Goal: Complete application form: Complete application form

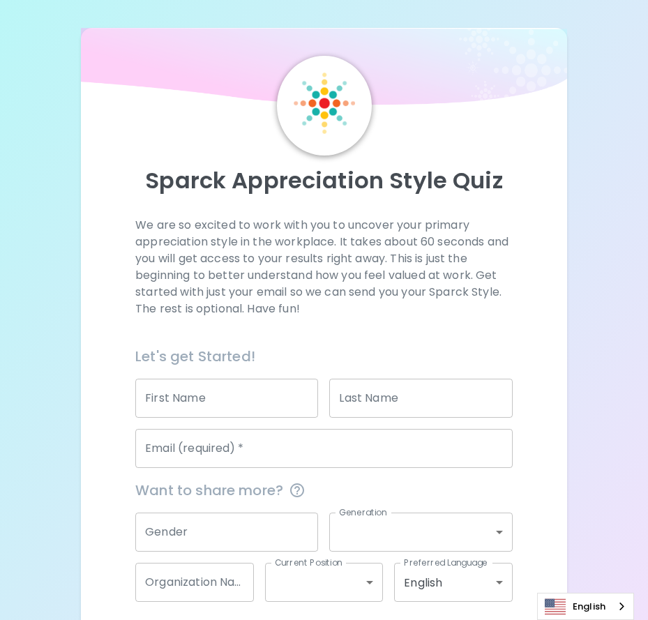
scroll to position [61, 0]
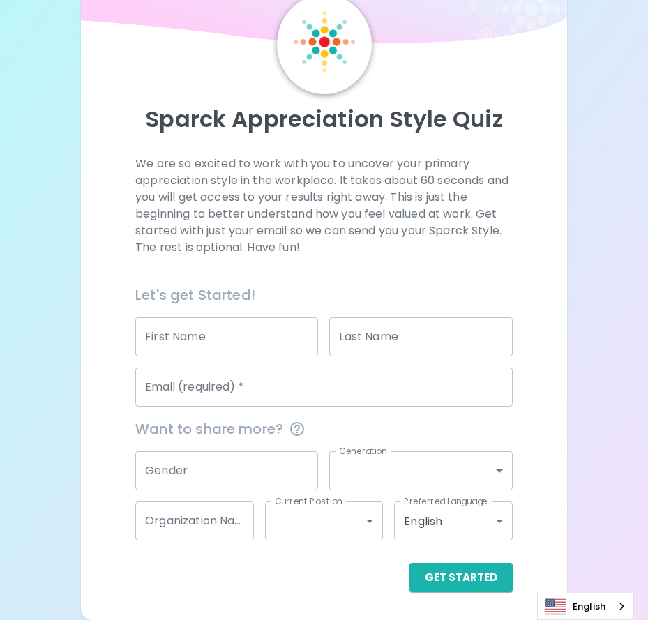
click at [259, 349] on input "First Name" at bounding box center [226, 336] width 183 height 39
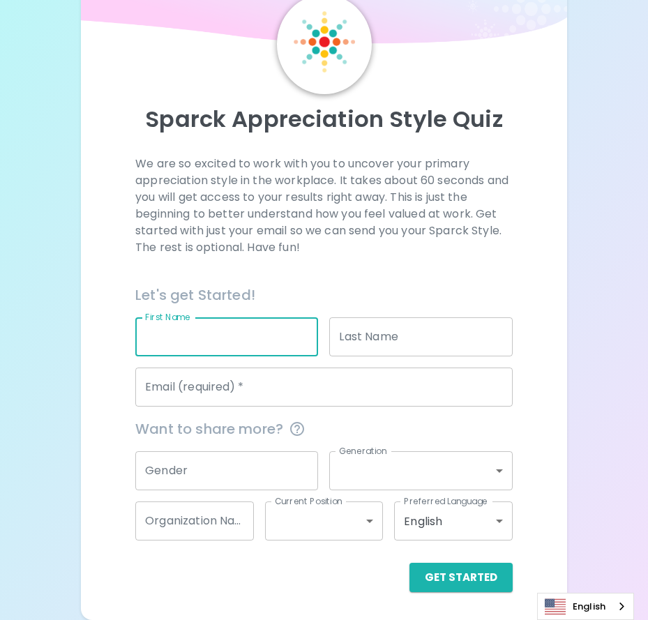
type input "[PERSON_NAME]"
type input "[PERSON_NAME][EMAIL_ADDRESS][PERSON_NAME][DOMAIN_NAME]"
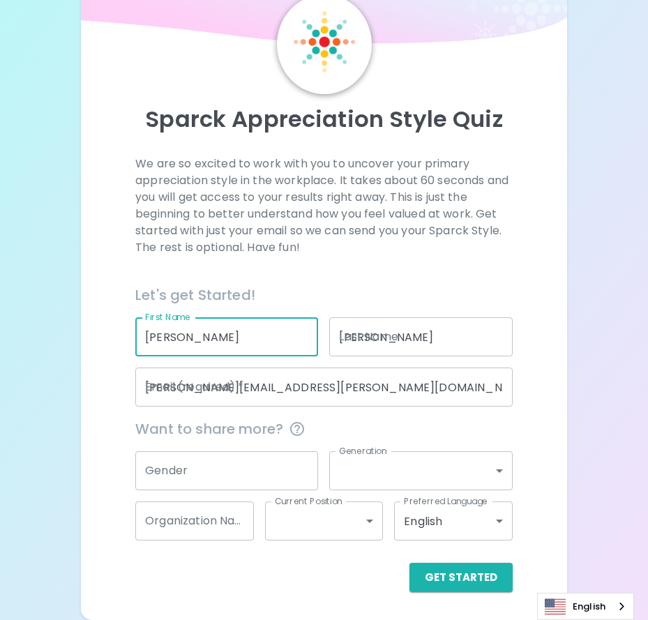
type input "Cone Health Center for Health Equity"
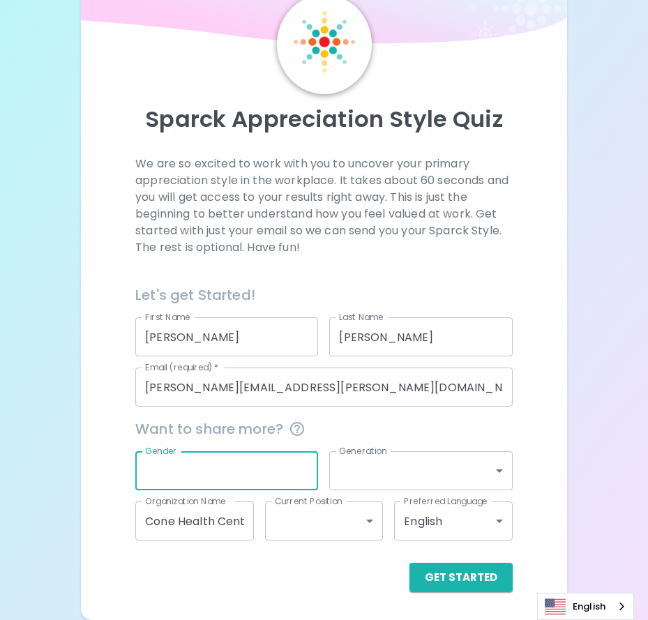
click at [223, 469] on input "Gender" at bounding box center [226, 470] width 183 height 39
type input "f"
click at [179, 507] on label "Organization Name" at bounding box center [185, 501] width 81 height 12
click at [179, 507] on input "Cone Health Center for Health Equity" at bounding box center [194, 521] width 119 height 39
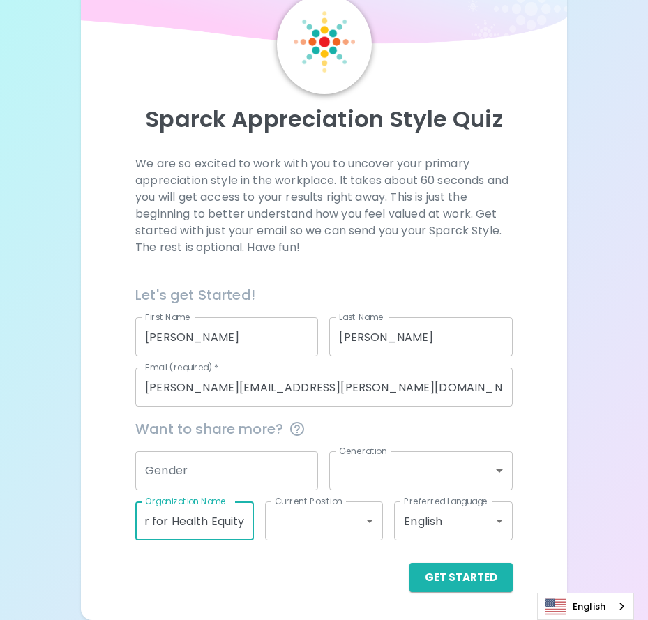
scroll to position [0, 0]
drag, startPoint x: 243, startPoint y: 522, endPoint x: 62, endPoint y: 524, distance: 181.4
click at [62, 524] on div "Sparck Appreciation Style Quiz We are so excited to work with you to uncover yo…" at bounding box center [324, 279] width 648 height 681
click at [319, 582] on div "Get Started" at bounding box center [323, 577] width 377 height 29
click at [470, 578] on button "Get Started" at bounding box center [460, 577] width 103 height 29
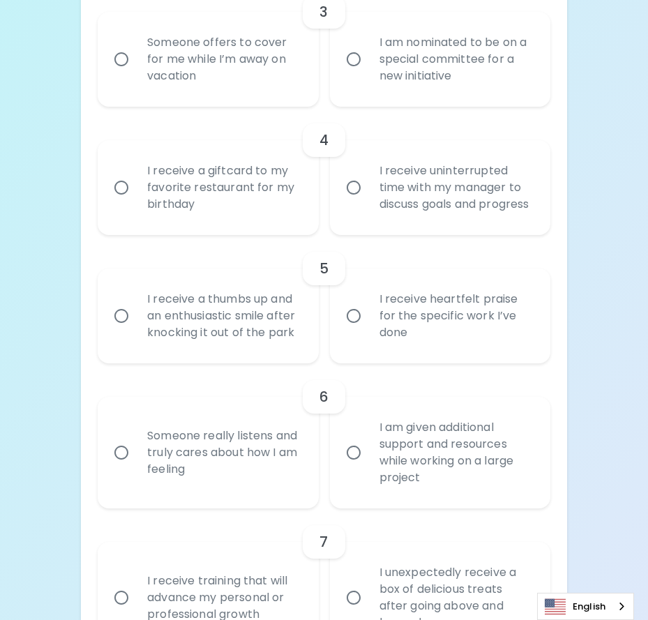
scroll to position [689, 0]
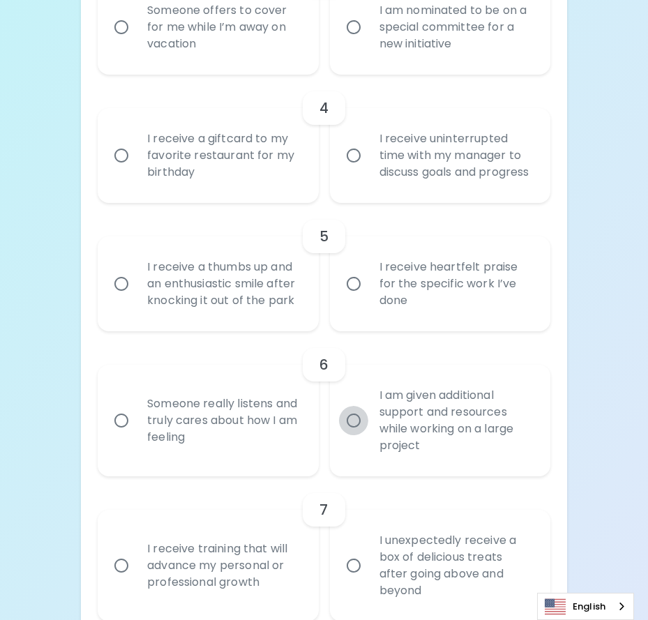
click at [362, 435] on input "I am given additional support and resources while working on a large project" at bounding box center [353, 420] width 29 height 29
radio input "true"
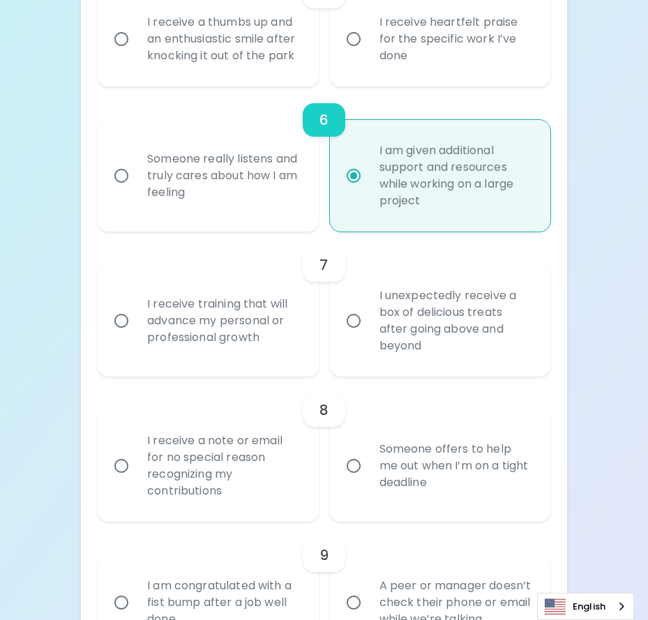
scroll to position [940, 0]
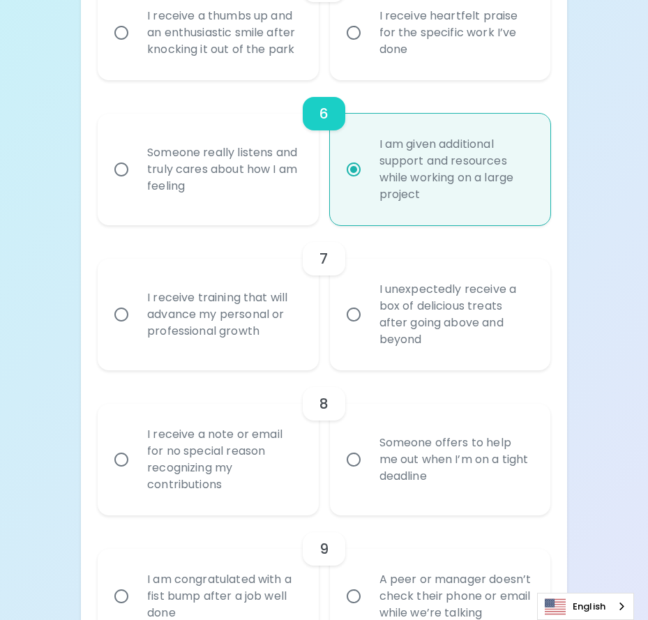
click at [125, 474] on input "I receive a note or email for no special reason recognizing my contributions" at bounding box center [121, 459] width 29 height 29
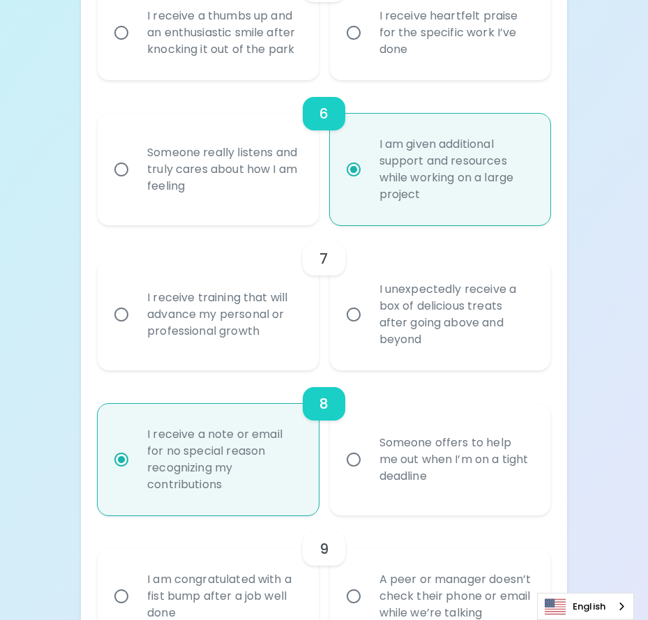
scroll to position [1052, 0]
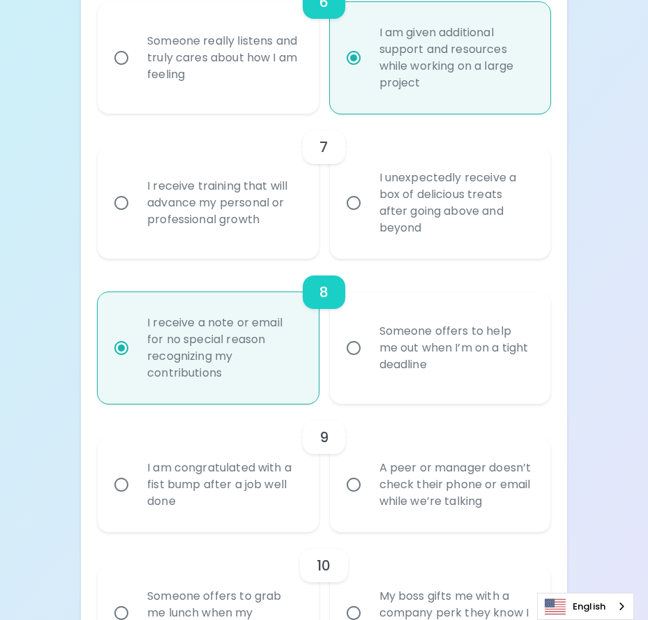
radio input "true"
click at [358, 363] on input "Someone offers to help me out when I’m on a tight deadline" at bounding box center [353, 347] width 29 height 29
radio input "true"
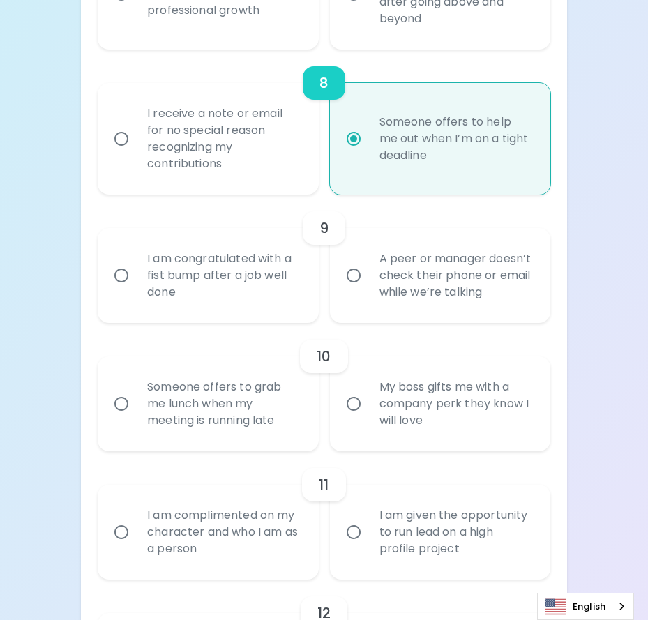
scroll to position [1331, 0]
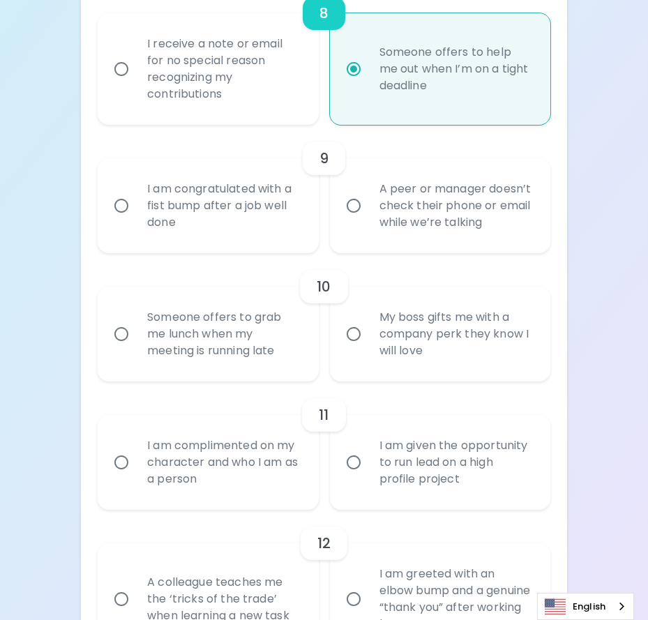
radio input "true"
click at [139, 481] on div "I am complimented on my character and who I am as a person" at bounding box center [223, 463] width 174 height 84
click at [136, 477] on input "I am complimented on my character and who I am as a person" at bounding box center [121, 462] width 29 height 29
radio input "false"
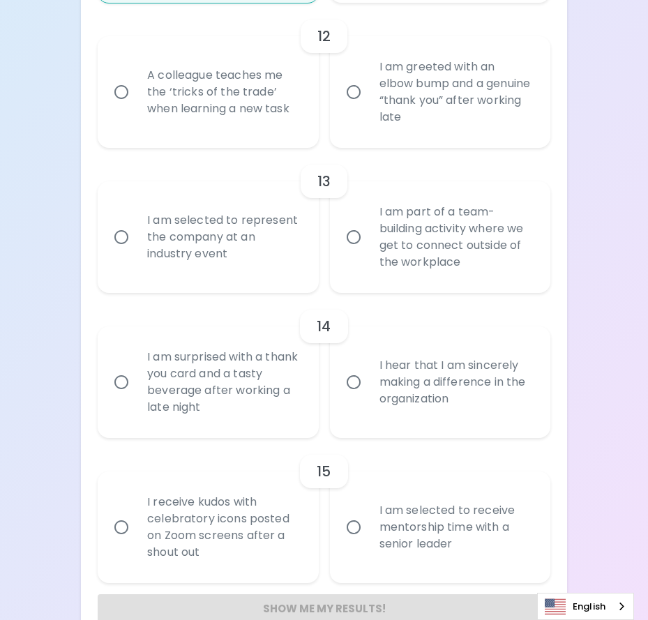
scroll to position [1861, 0]
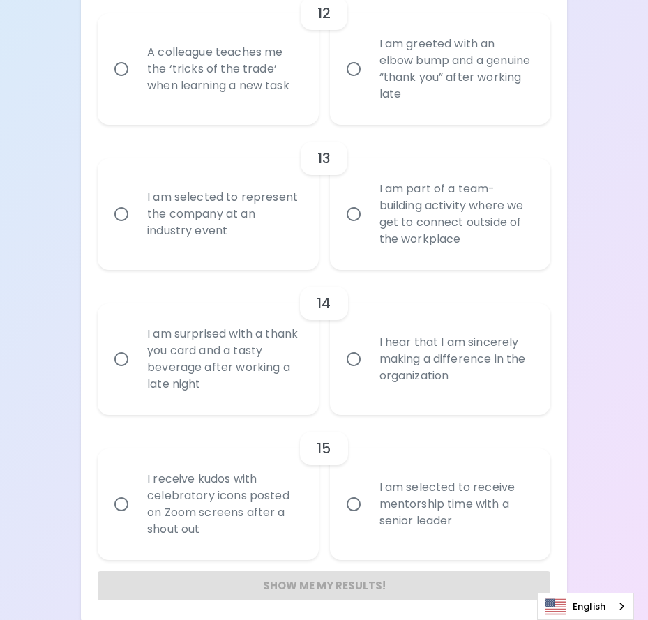
radio input "true"
click at [398, 401] on div "I hear that I am sincerely making a difference in the organization" at bounding box center [455, 359] width 174 height 84
click at [368, 374] on input "I hear that I am sincerely making a difference in the organization" at bounding box center [353, 359] width 29 height 29
radio input "false"
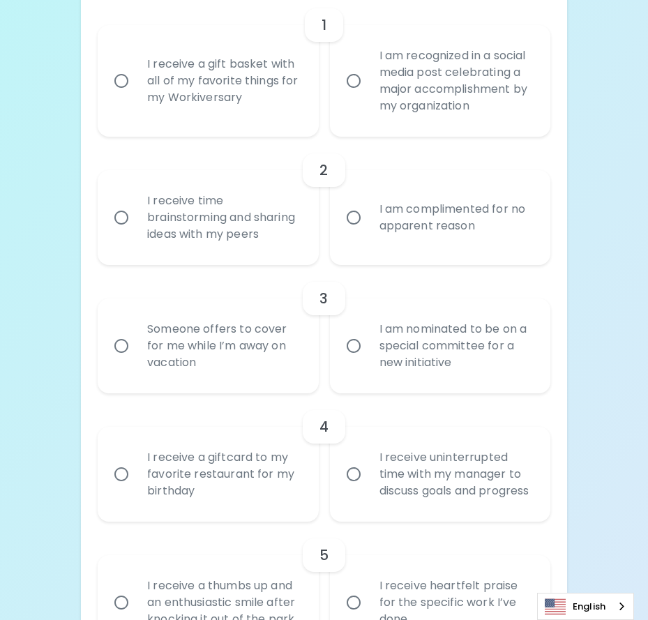
scroll to position [368, 0]
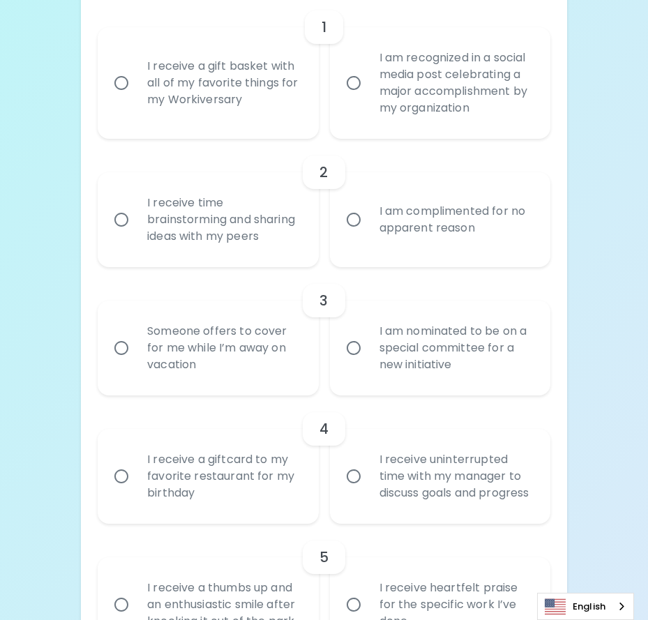
radio input "true"
click at [205, 325] on div "Someone offers to cover for me while I’m away on vacation" at bounding box center [223, 348] width 174 height 84
click at [136, 333] on input "Someone offers to cover for me while I’m away on vacation" at bounding box center [121, 347] width 29 height 29
radio input "false"
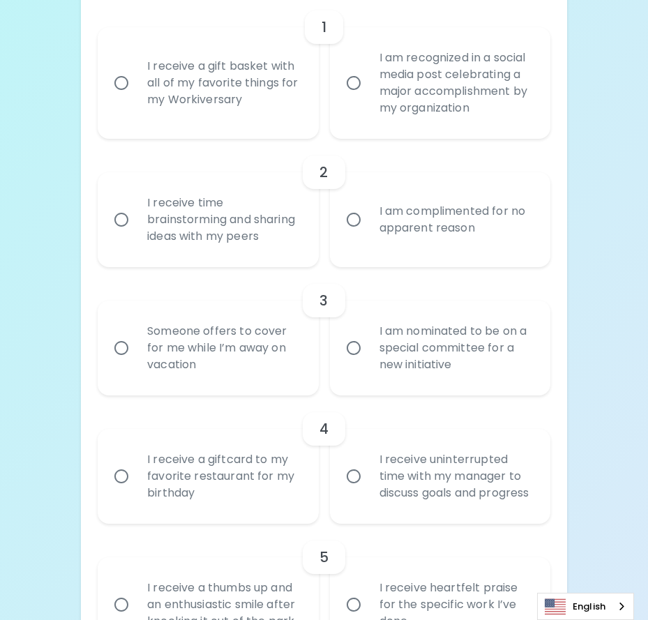
radio input "false"
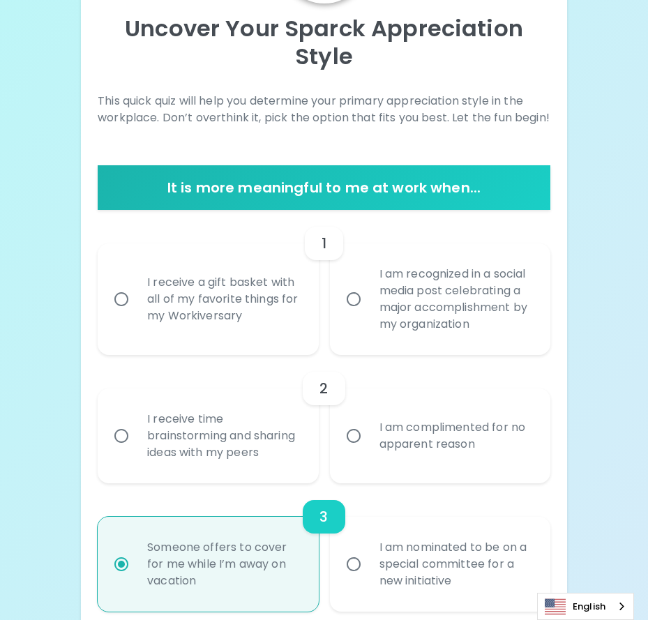
scroll to position [131, 0]
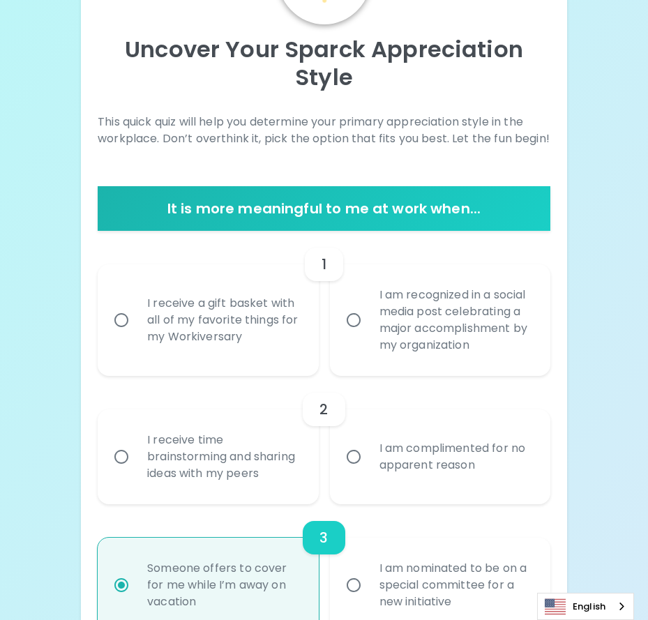
radio input "true"
click at [415, 324] on div "I am recognized in a social media post celebrating a major accomplishment by my…" at bounding box center [455, 320] width 174 height 100
click at [368, 324] on input "I am recognized in a social media post celebrating a major accomplishment by my…" at bounding box center [353, 320] width 29 height 29
radio input "false"
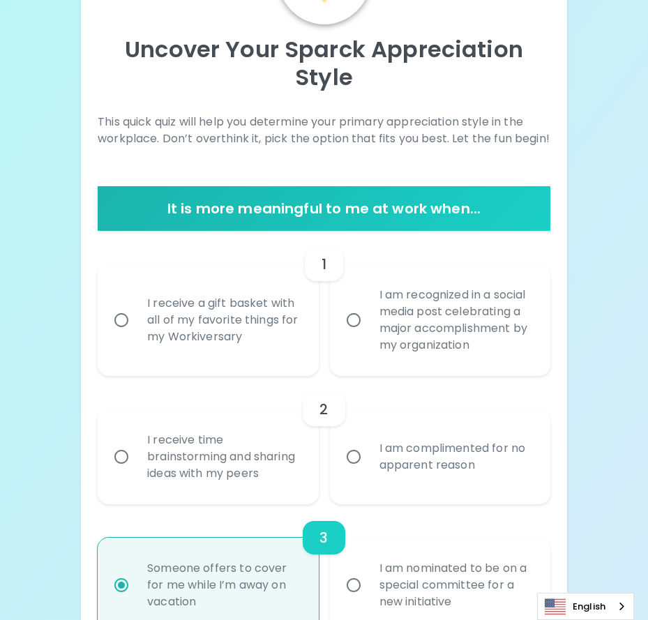
radio input "false"
radio input "true"
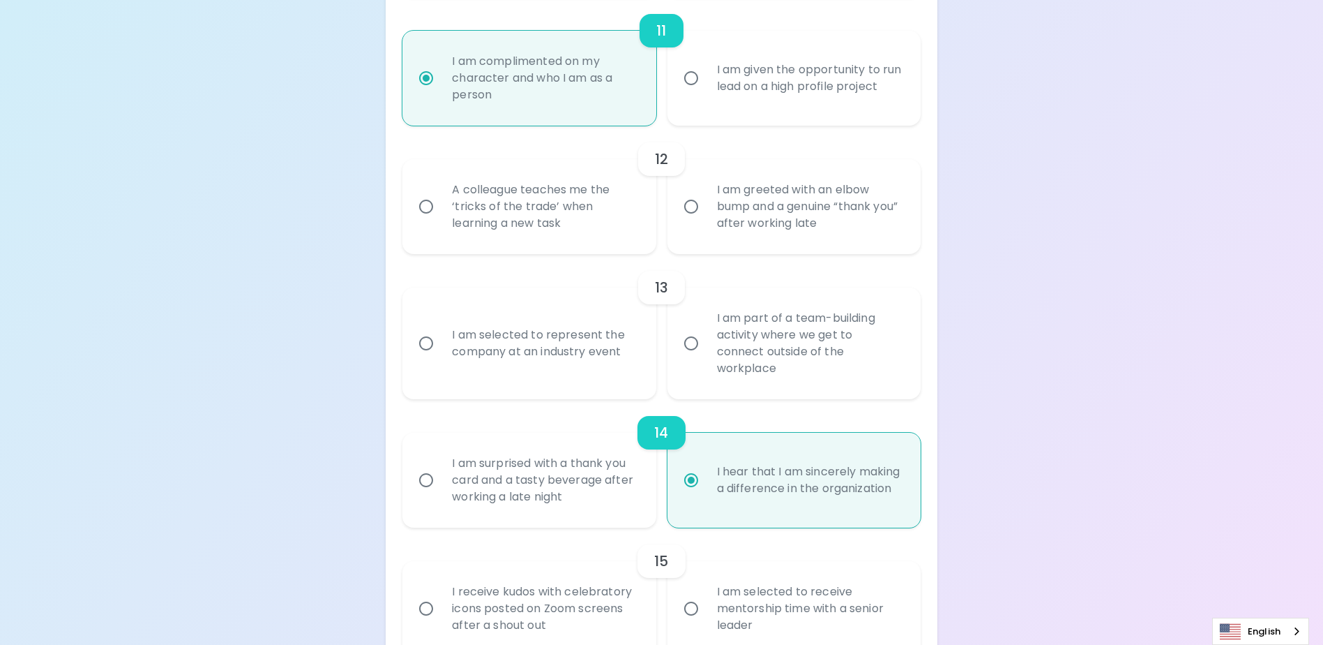
scroll to position [1700, 0]
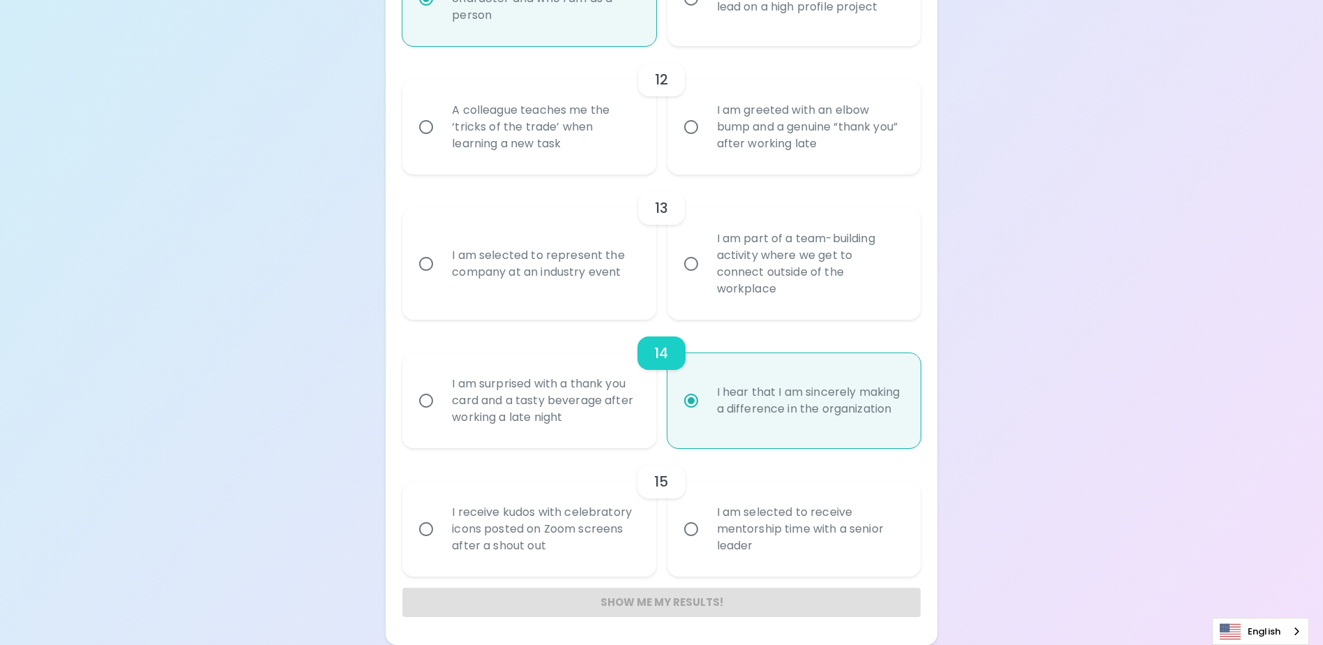
radio input "true"
click at [702, 602] on div "Show me my results!" at bounding box center [661, 601] width 518 height 29
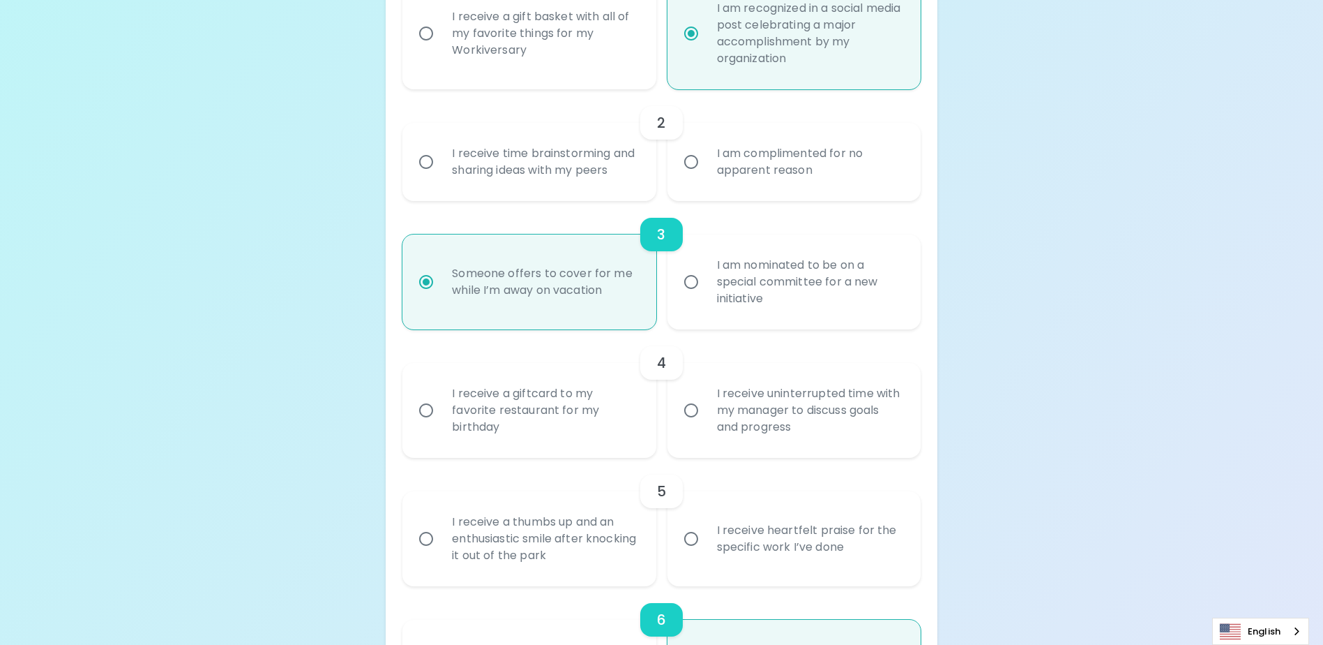
scroll to position [305, 0]
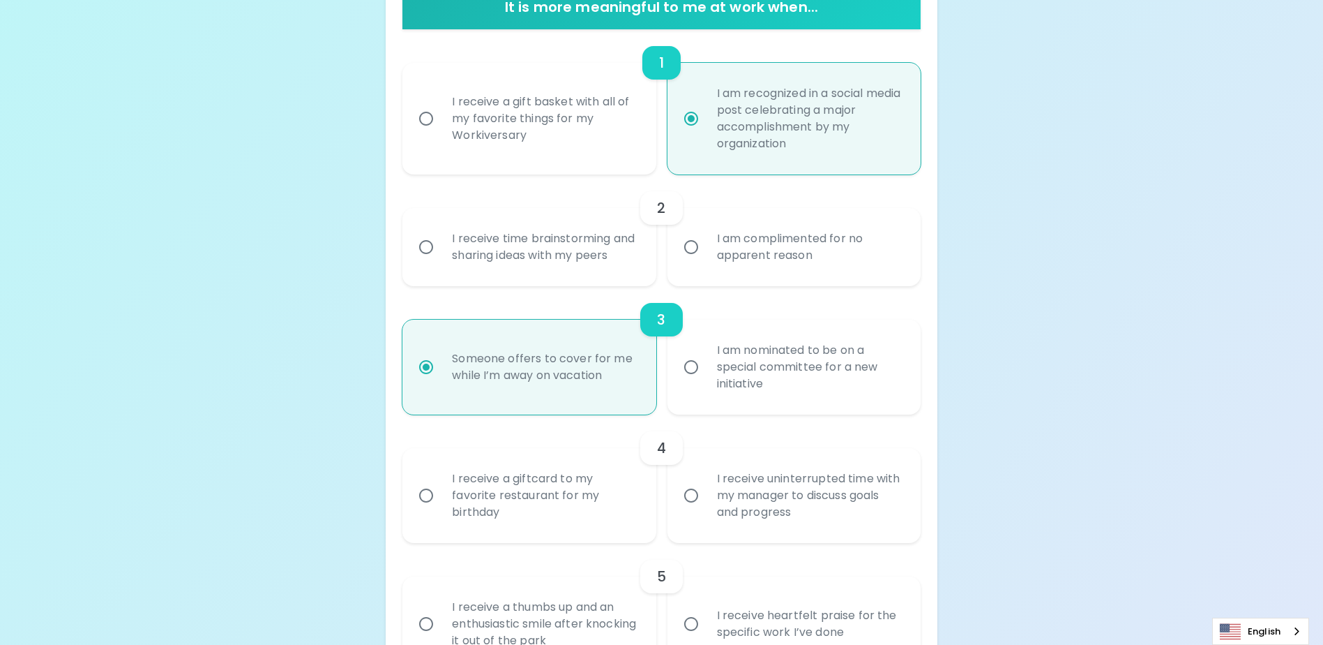
click at [764, 276] on div "I am complimented for no apparent reason" at bounding box center [809, 246] width 207 height 67
click at [706, 262] on input "I am complimented for no apparent reason" at bounding box center [691, 246] width 29 height 29
radio input "false"
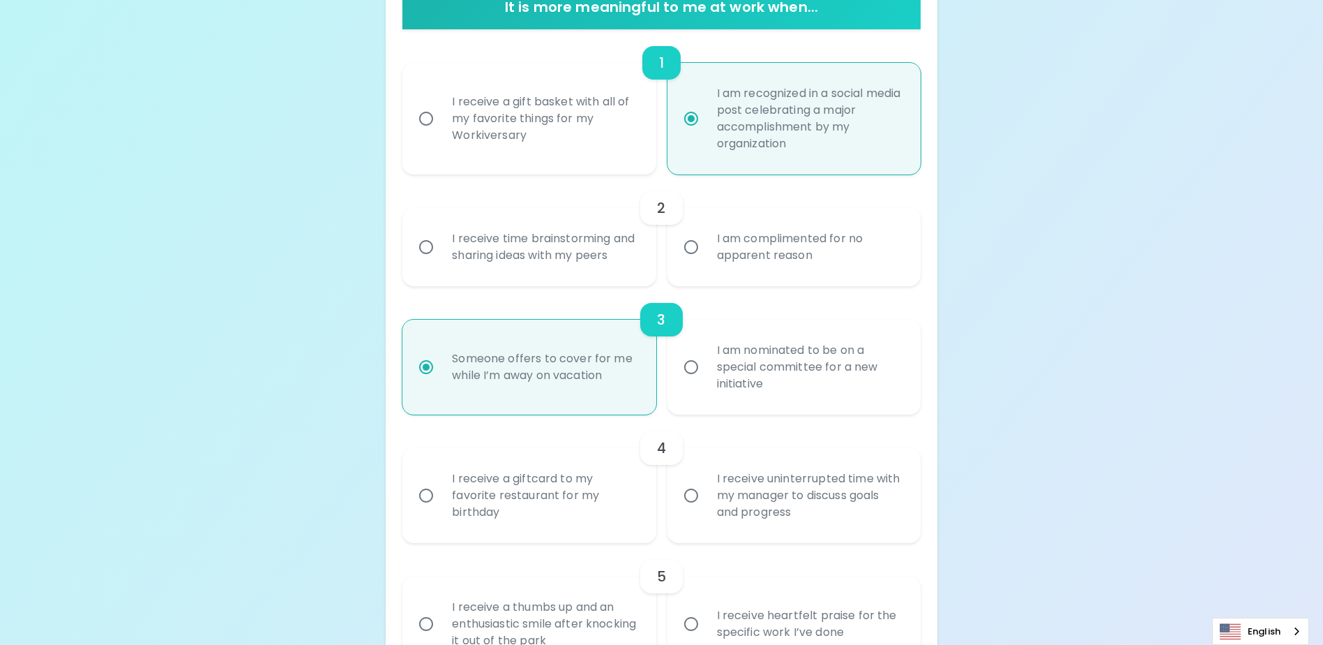
radio input "false"
radio input "true"
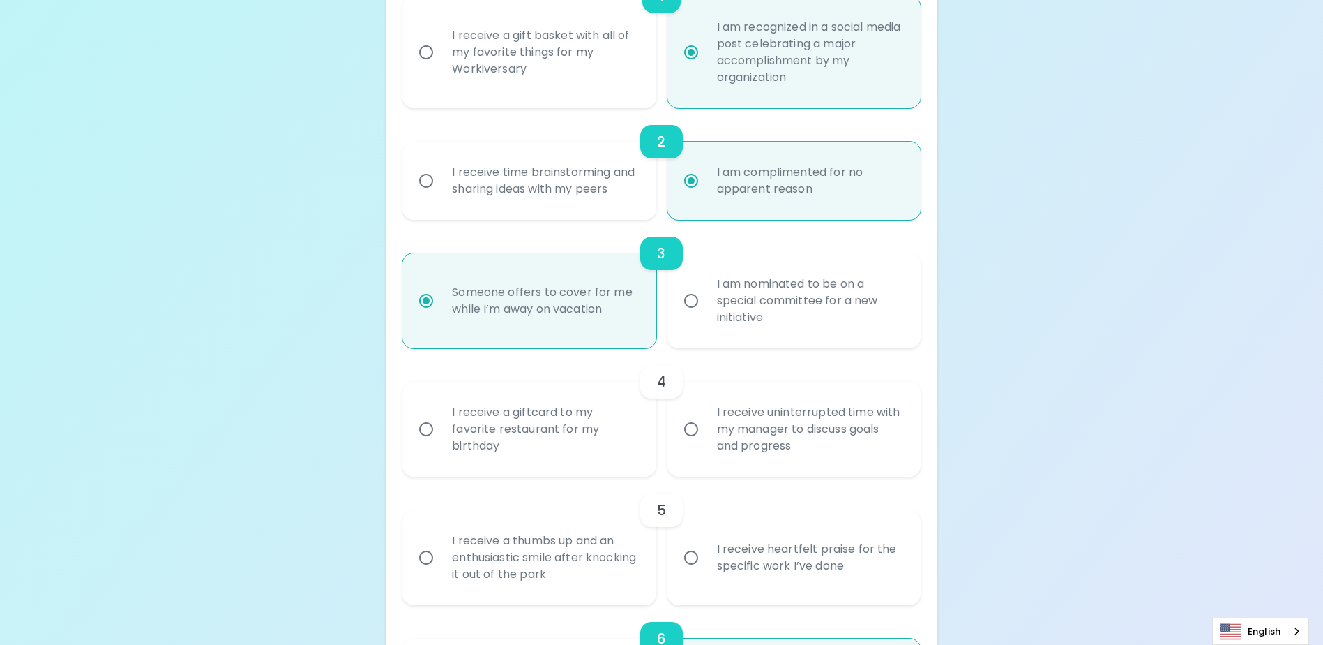
scroll to position [416, 0]
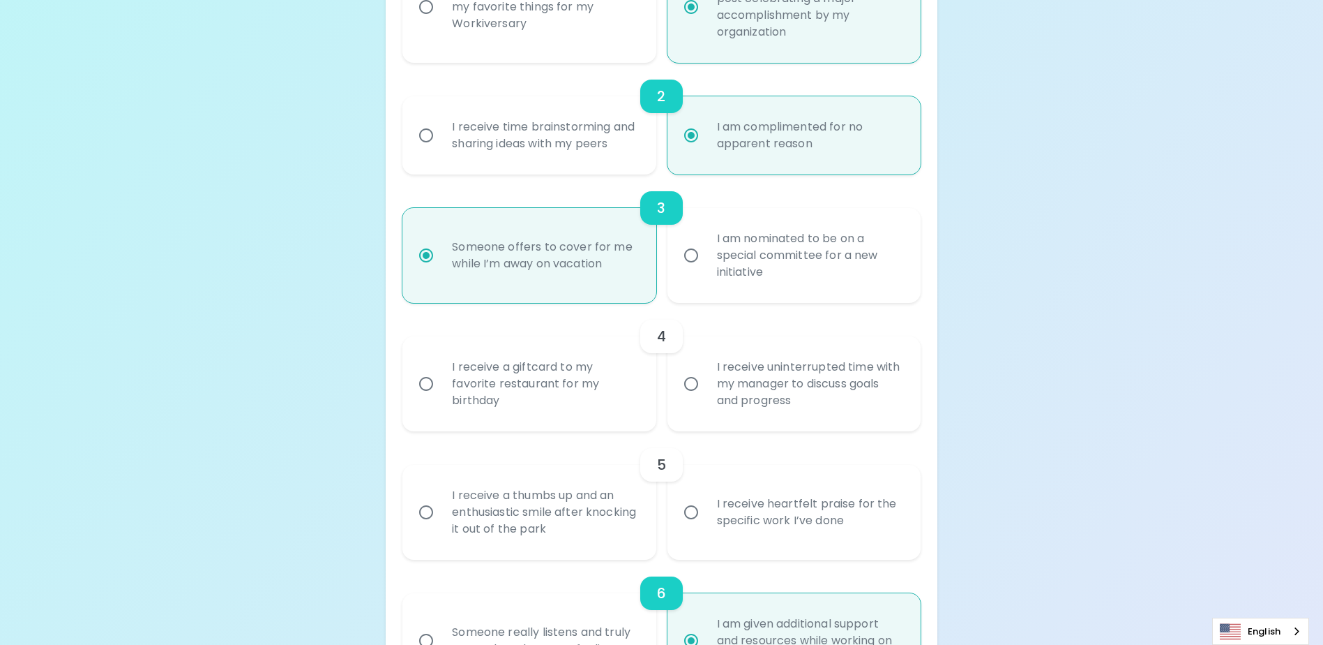
radio input "true"
click at [612, 353] on div "4" at bounding box center [661, 335] width 518 height 33
click at [600, 374] on div "I receive a giftcard to my favorite restaurant for my birthday" at bounding box center [544, 384] width 207 height 84
click at [441, 374] on input "I receive a giftcard to my favorite restaurant for my birthday" at bounding box center [426, 383] width 29 height 29
radio input "false"
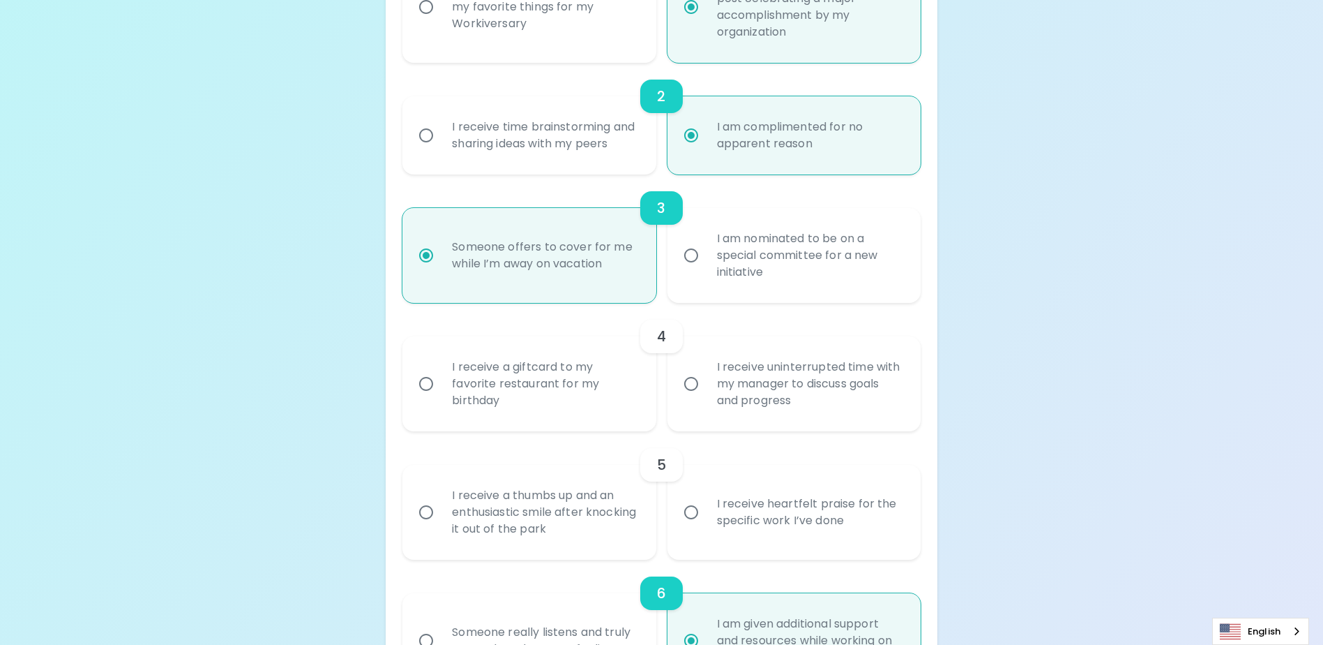
radio input "false"
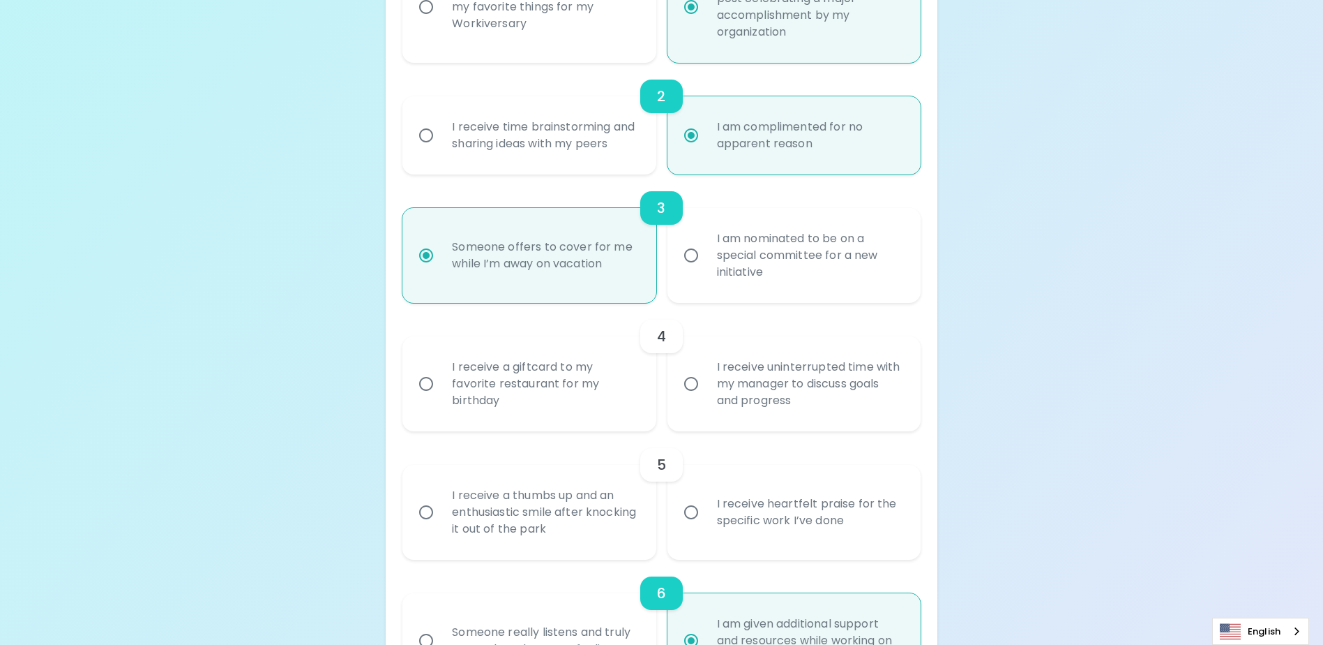
radio input "true"
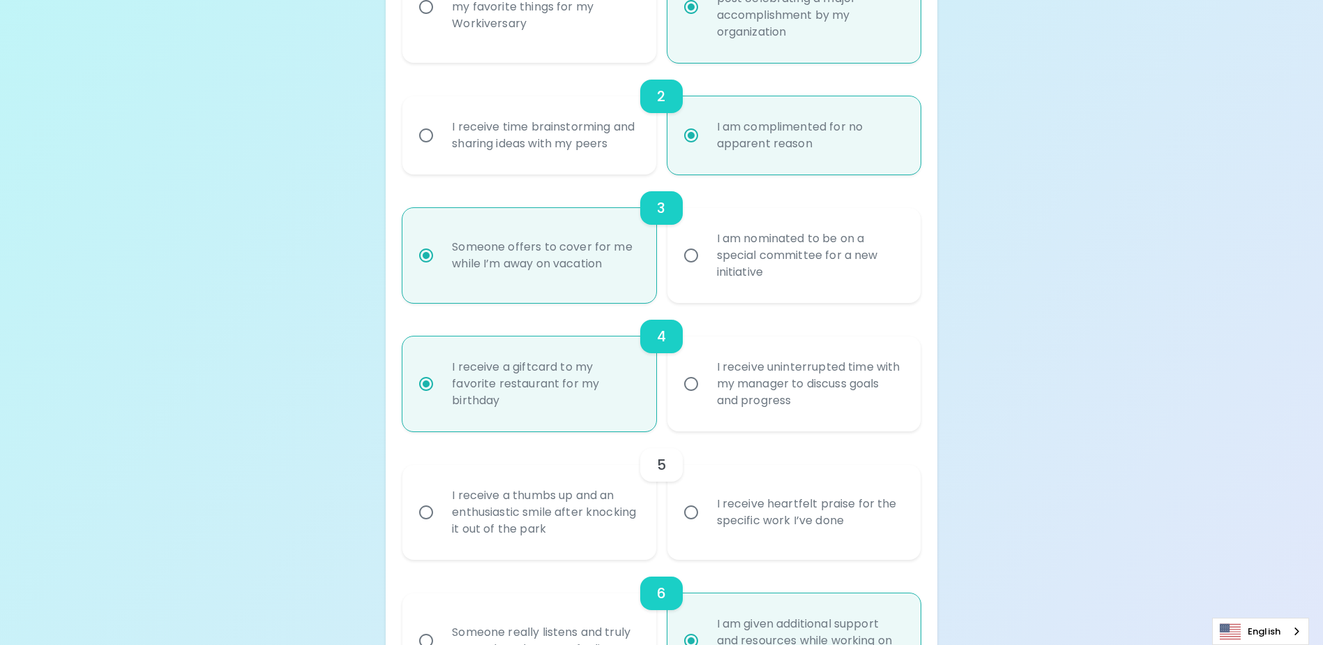
scroll to position [528, 0]
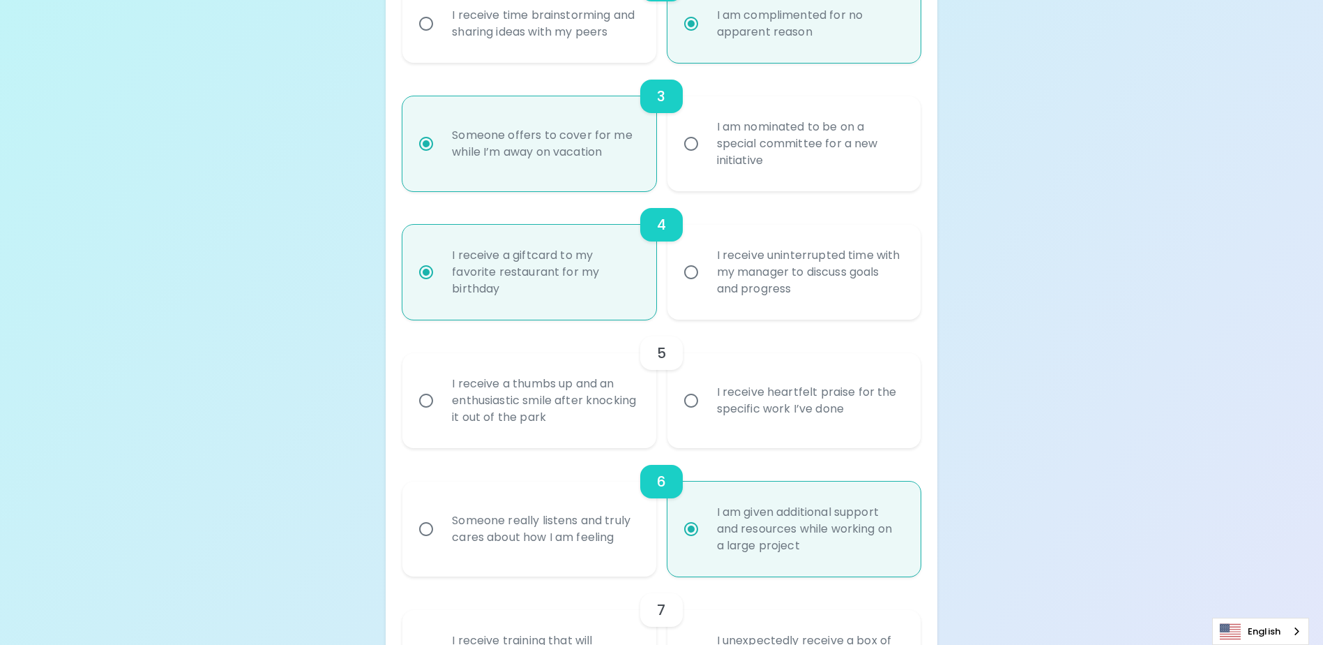
radio input "true"
click at [718, 421] on div "I receive heartfelt praise for the specific work I’ve done" at bounding box center [809, 400] width 207 height 67
click at [706, 415] on input "I receive heartfelt praise for the specific work I’ve done" at bounding box center [691, 400] width 29 height 29
radio input "false"
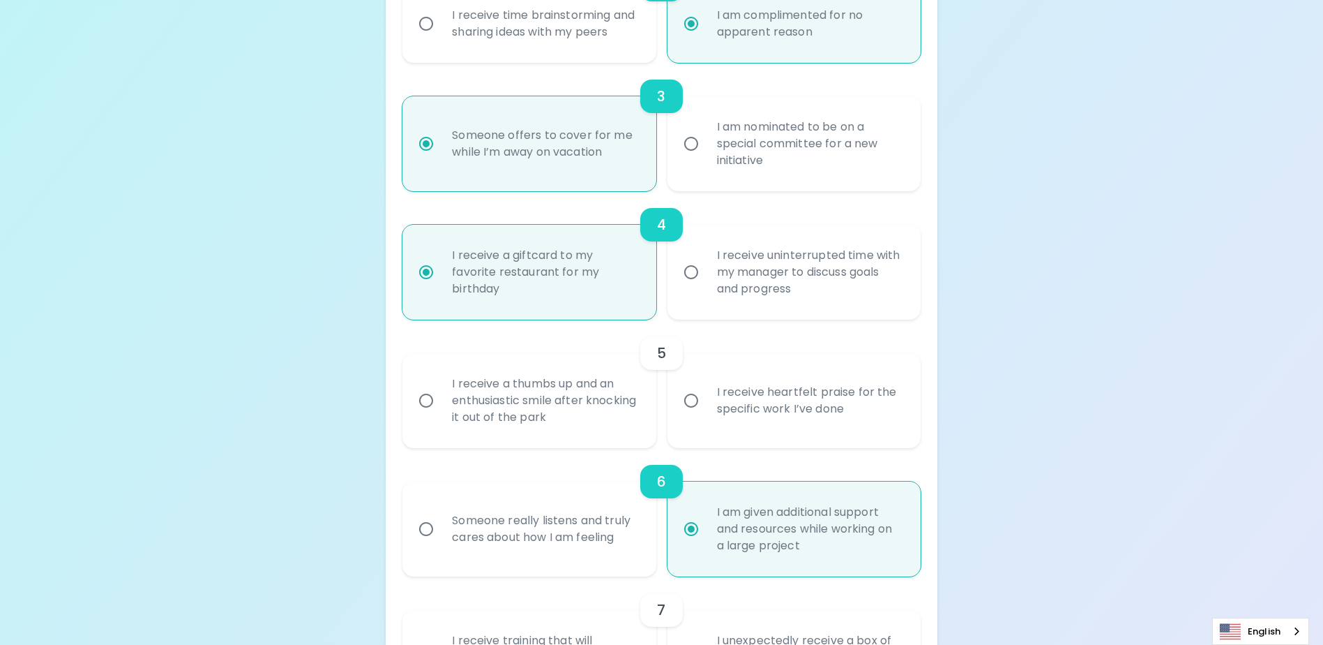
radio input "false"
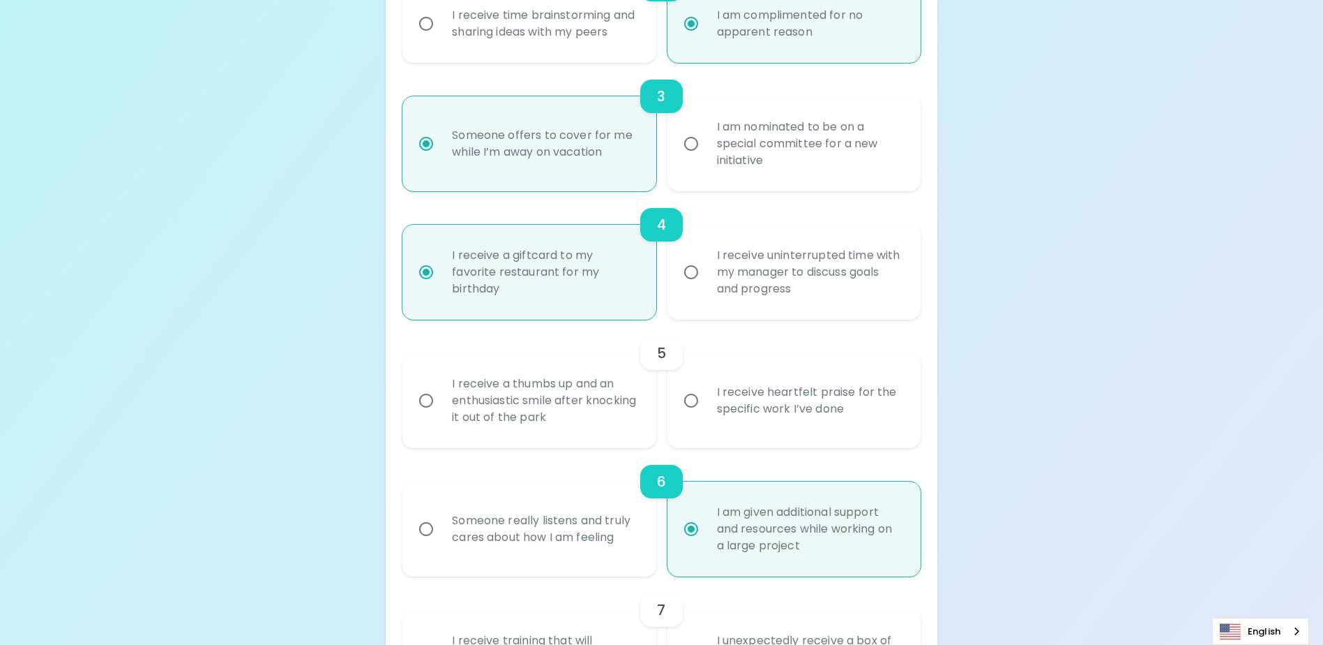
radio input "true"
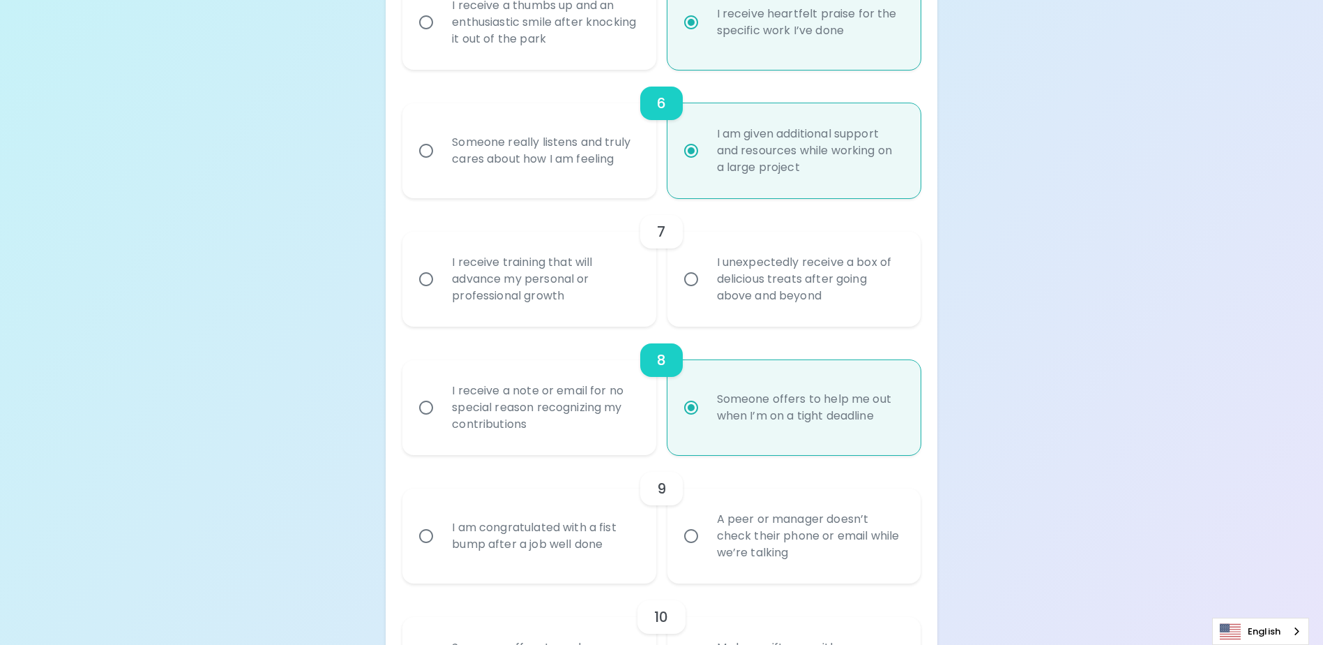
scroll to position [919, 0]
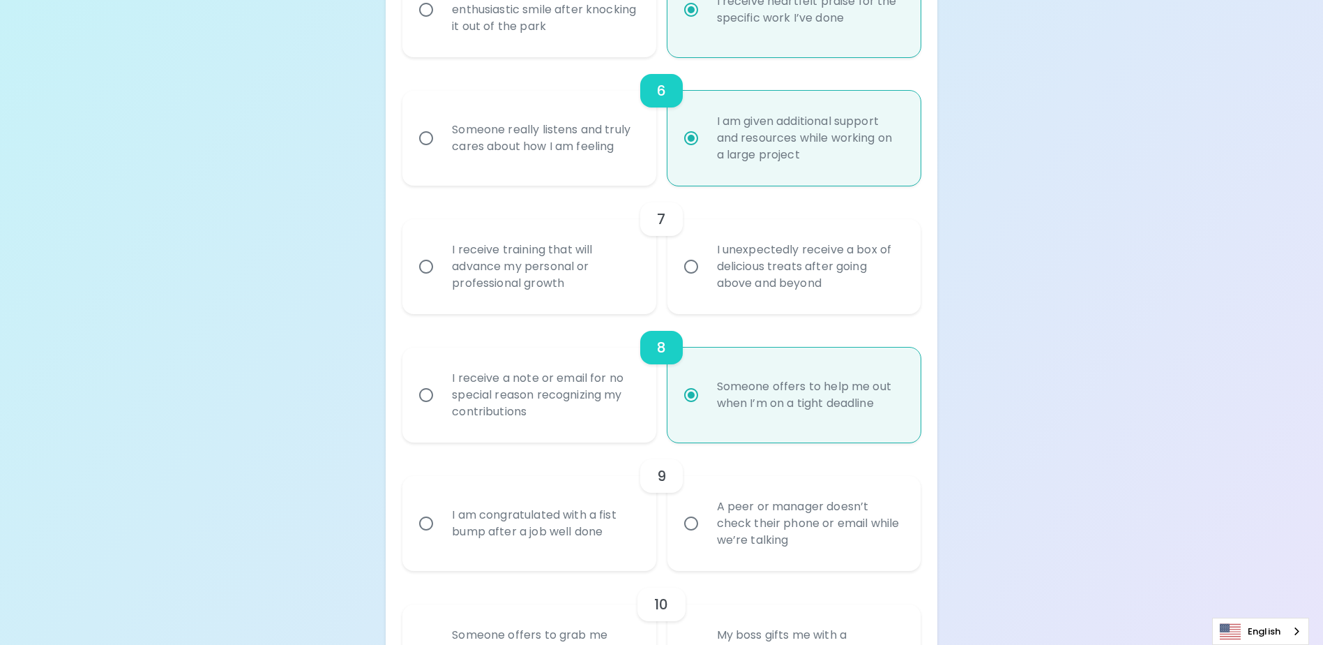
radio input "true"
click at [708, 297] on div "I unexpectedly receive a box of delicious treats after going above and beyond" at bounding box center [809, 267] width 207 height 84
click at [706, 281] on input "I unexpectedly receive a box of delicious treats after going above and beyond" at bounding box center [691, 266] width 29 height 29
radio input "false"
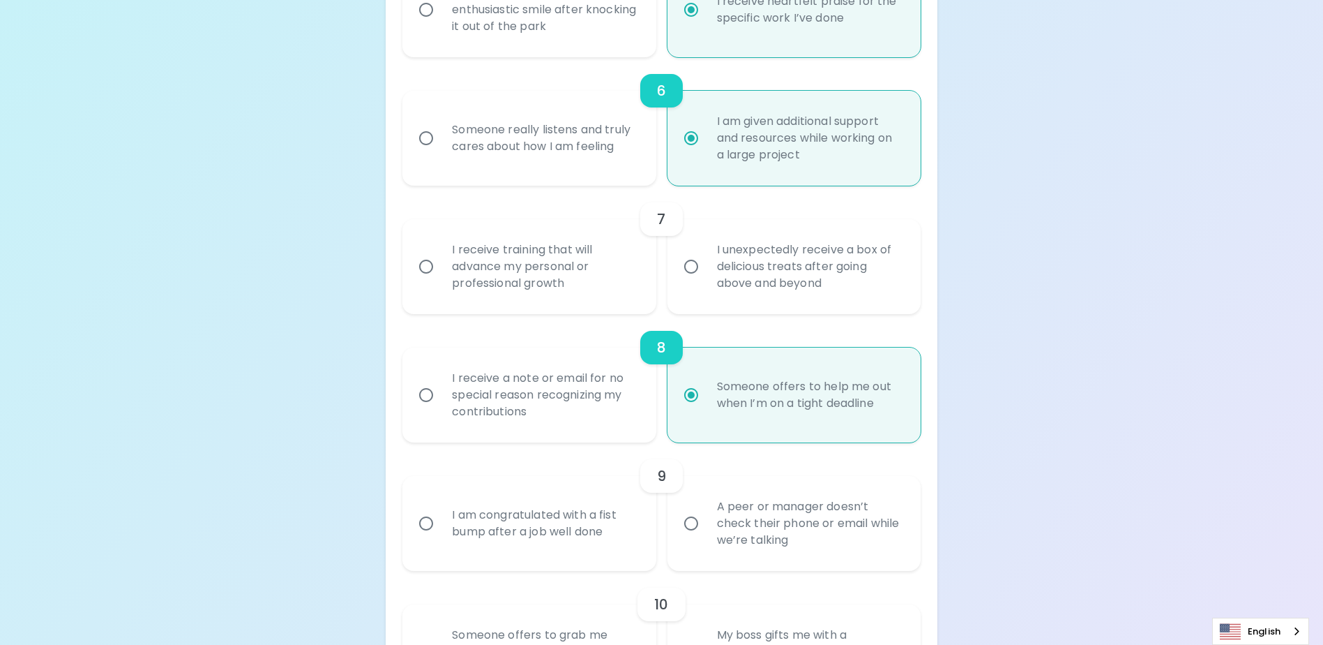
radio input "false"
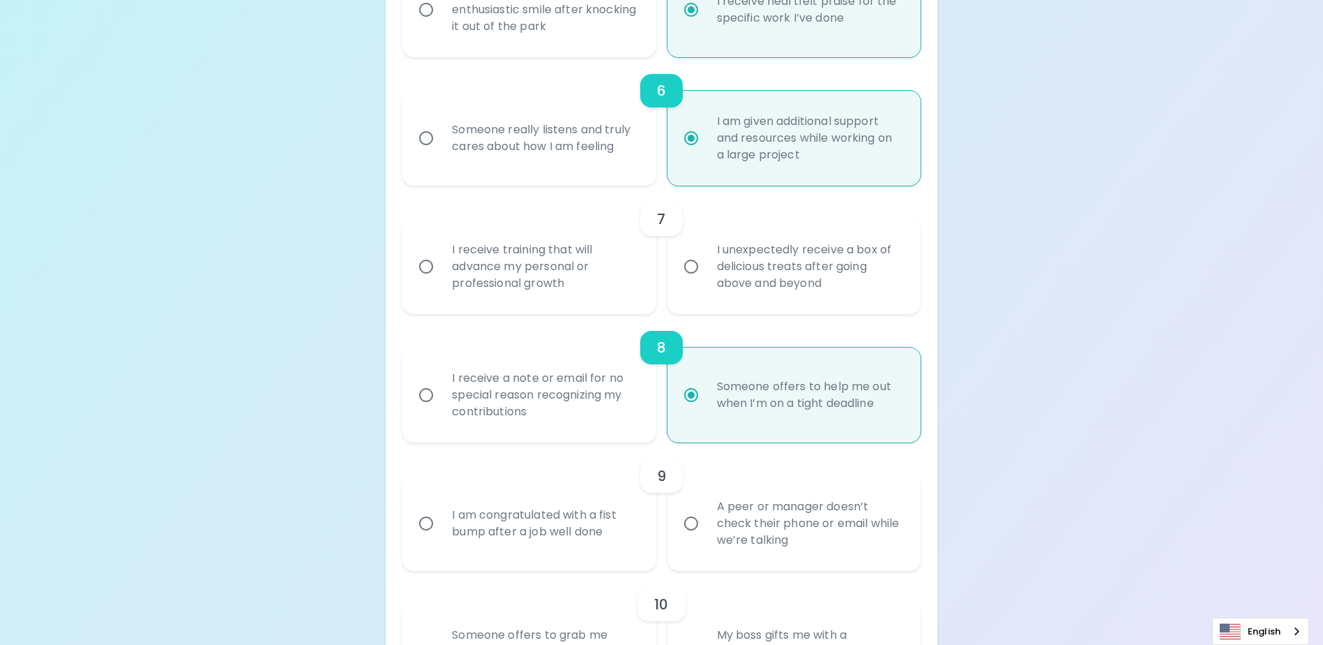
radio input "false"
radio input "true"
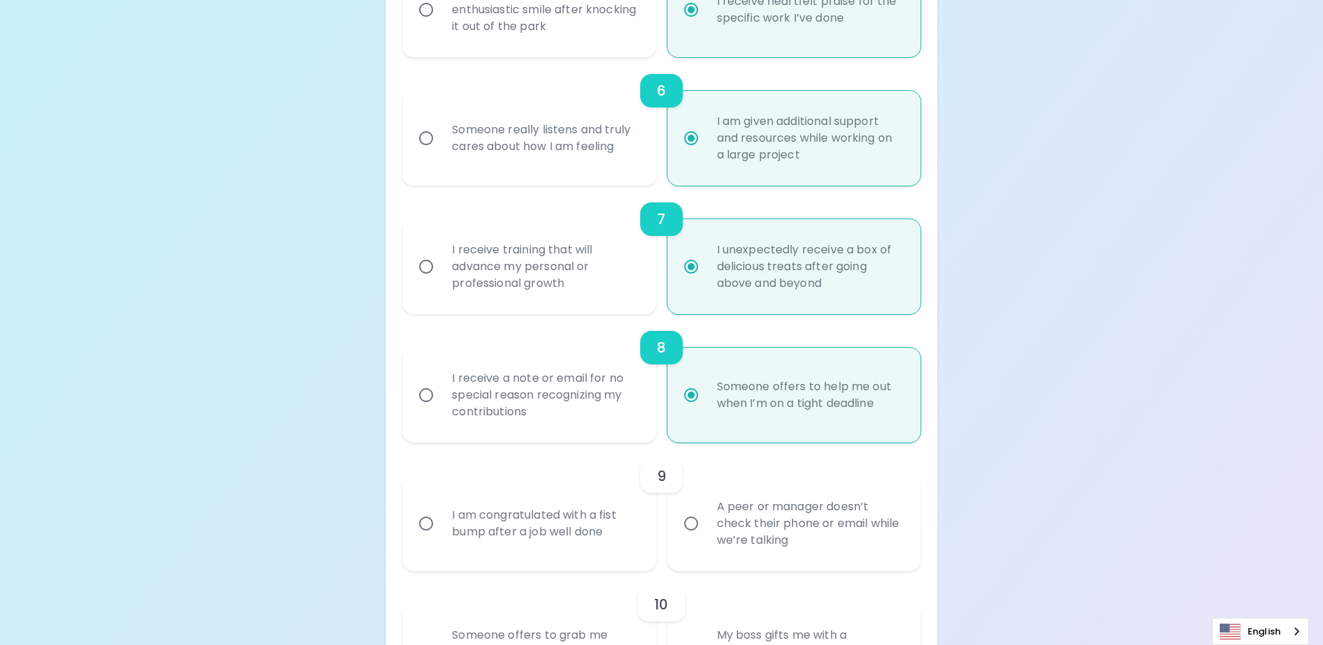
scroll to position [1030, 0]
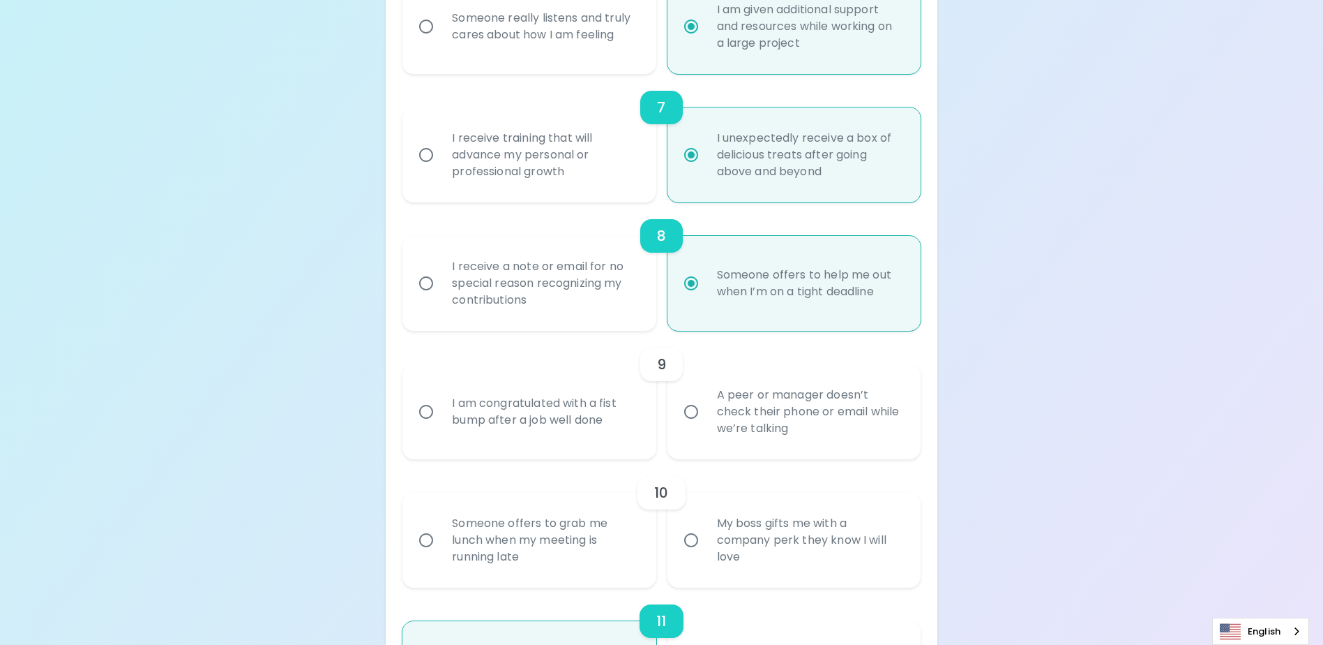
radio input "true"
click at [571, 426] on div "I am congratulated with a fist bump after a job well done" at bounding box center [544, 411] width 207 height 67
click at [441, 426] on input "I am congratulated with a fist bump after a job well done" at bounding box center [426, 411] width 29 height 29
radio input "false"
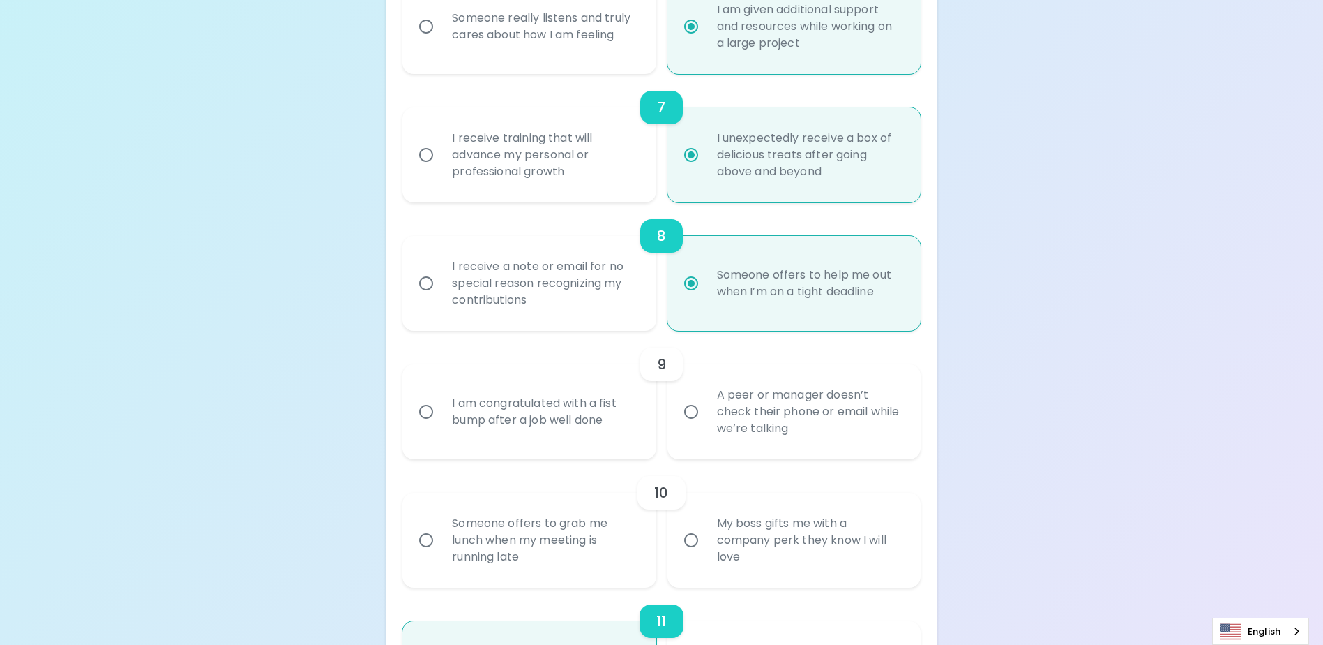
radio input "false"
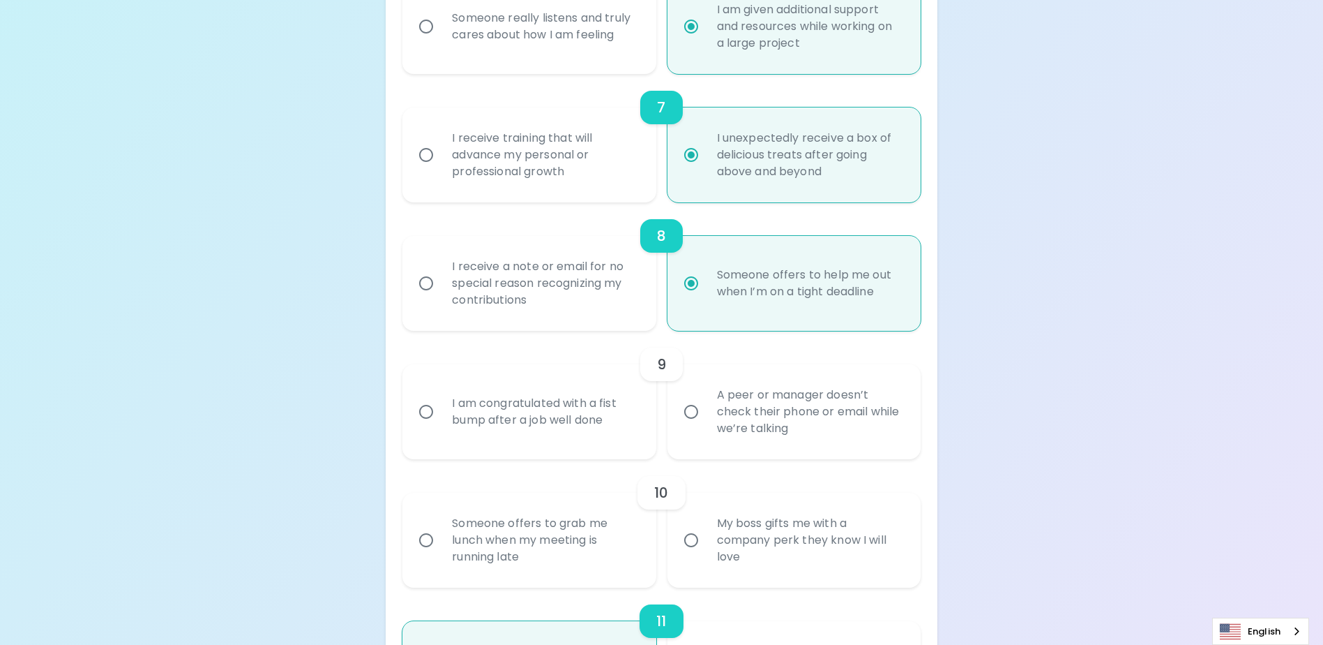
radio input "false"
radio input "true"
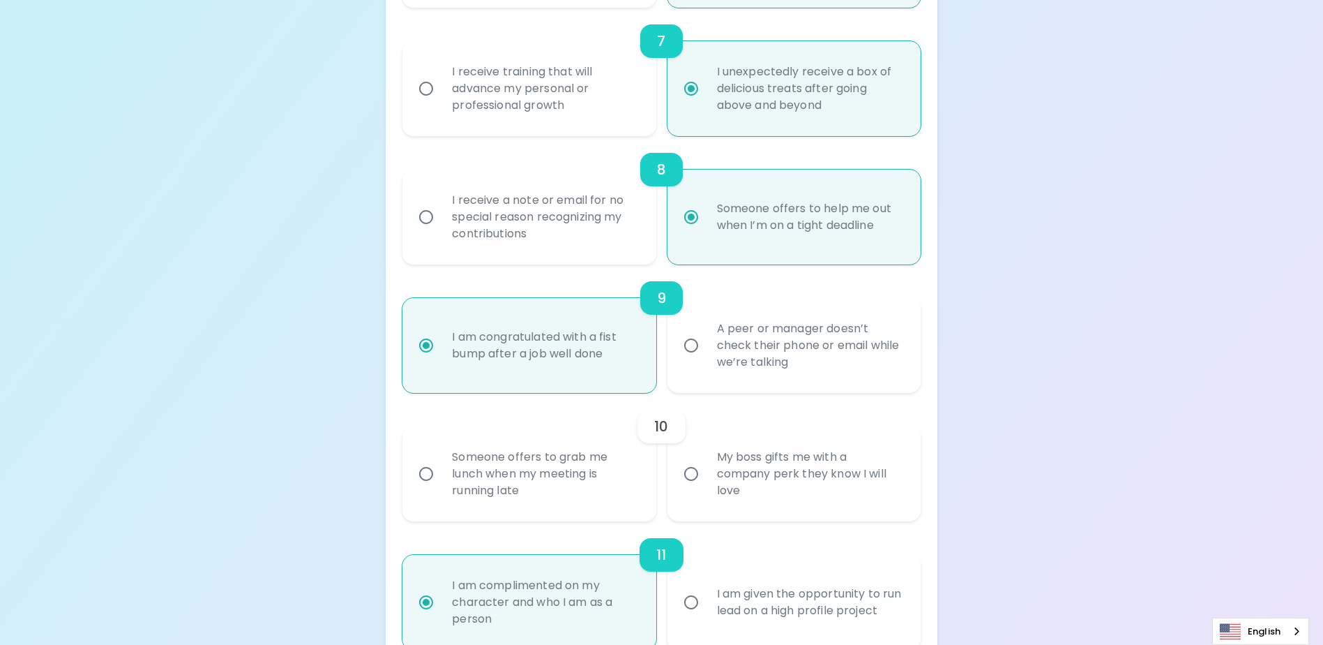
scroll to position [1142, 0]
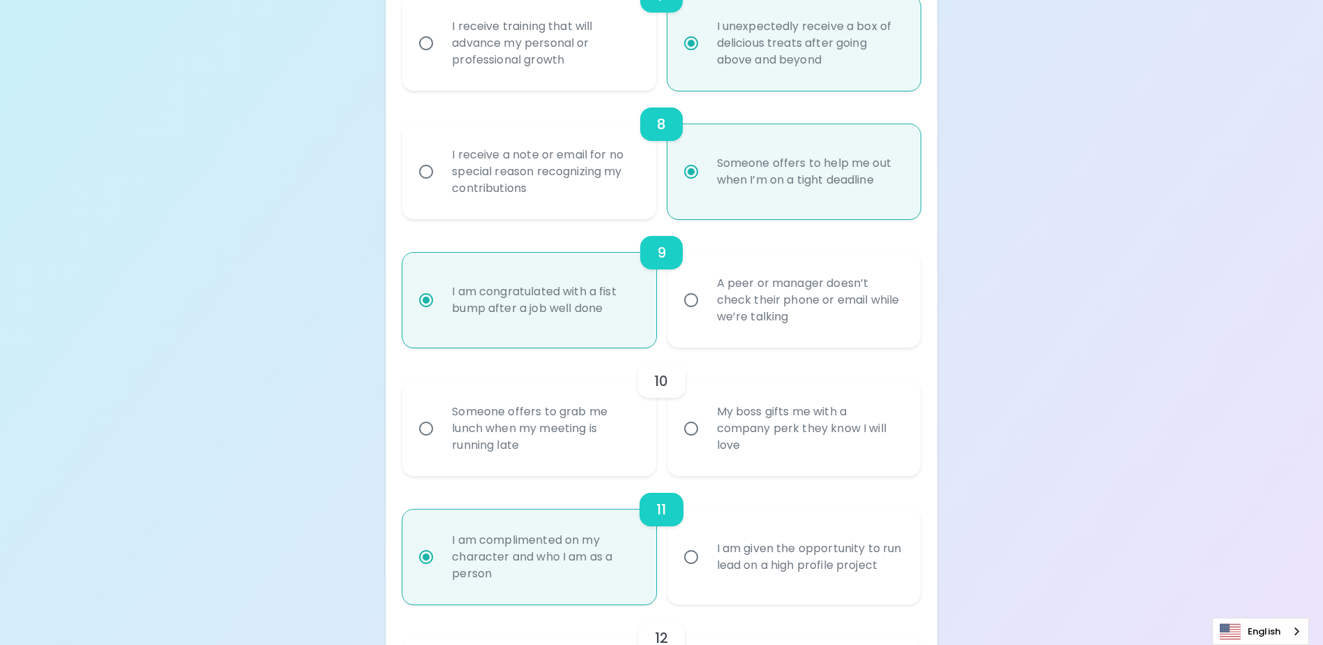
radio input "true"
click at [718, 449] on div "My boss gifts me with a company perk they know I will love" at bounding box center [809, 428] width 207 height 84
click at [706, 443] on input "My boss gifts me with a company perk they know I will love" at bounding box center [691, 428] width 29 height 29
radio input "false"
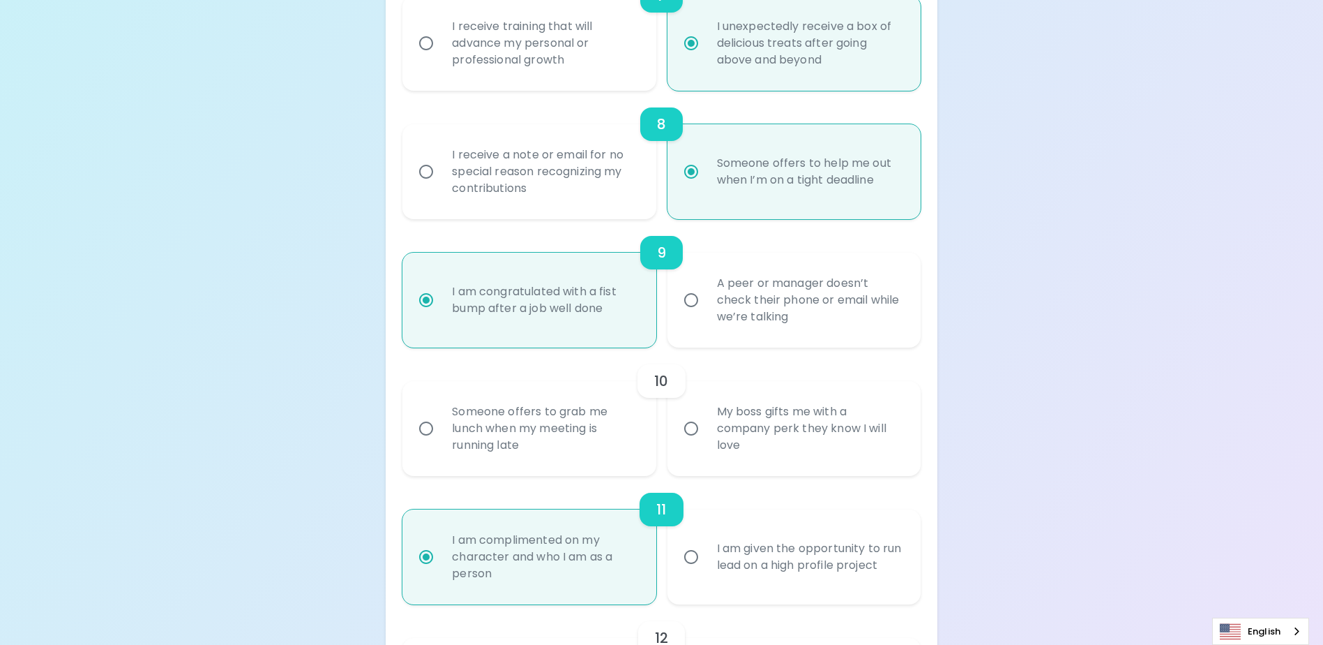
radio input "false"
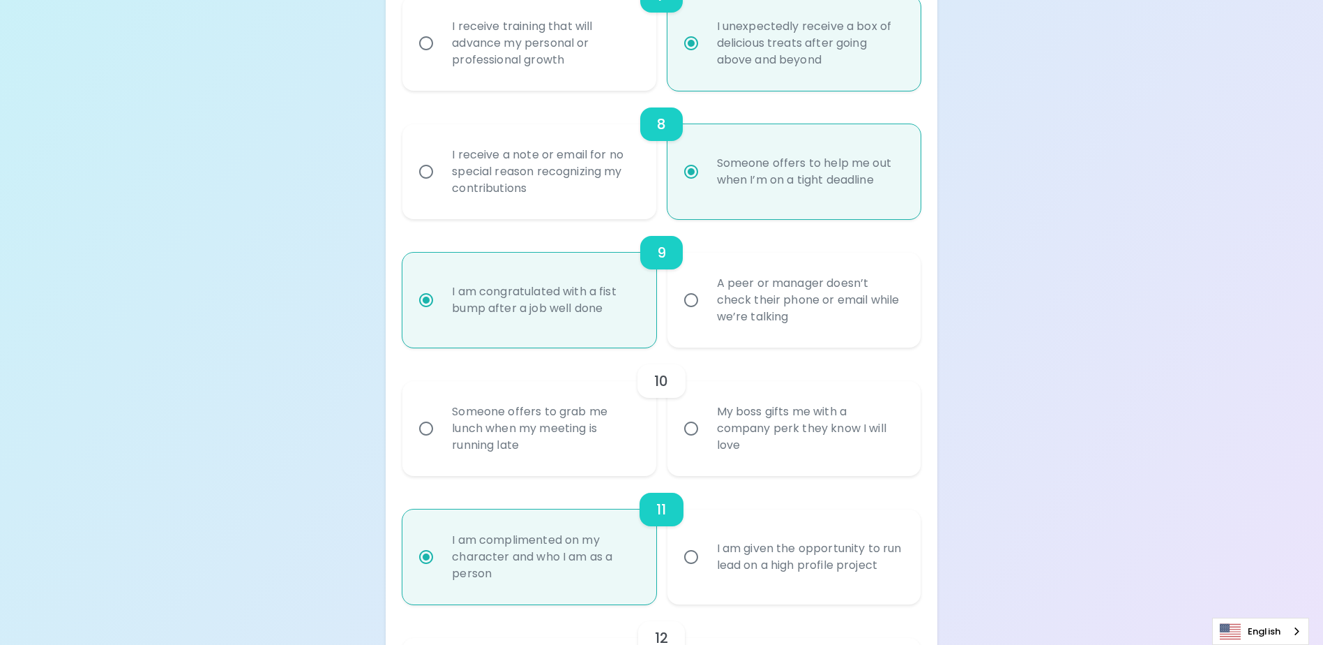
radio input "false"
radio input "true"
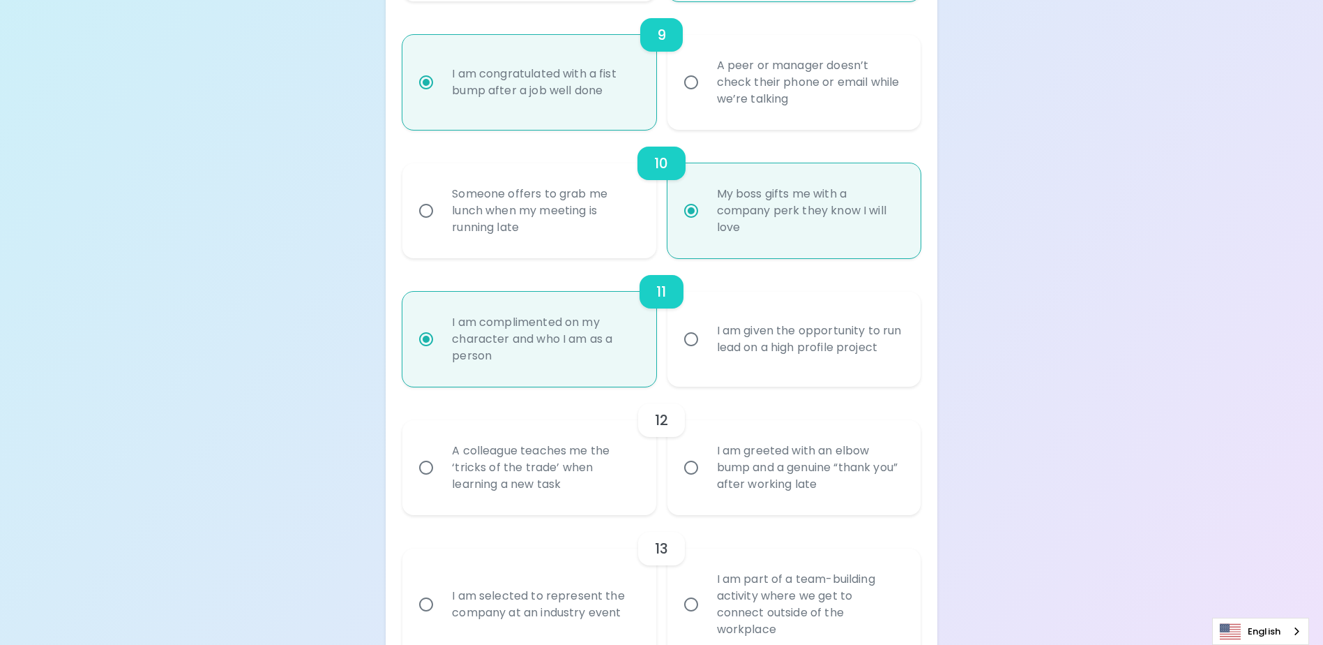
scroll to position [1532, 0]
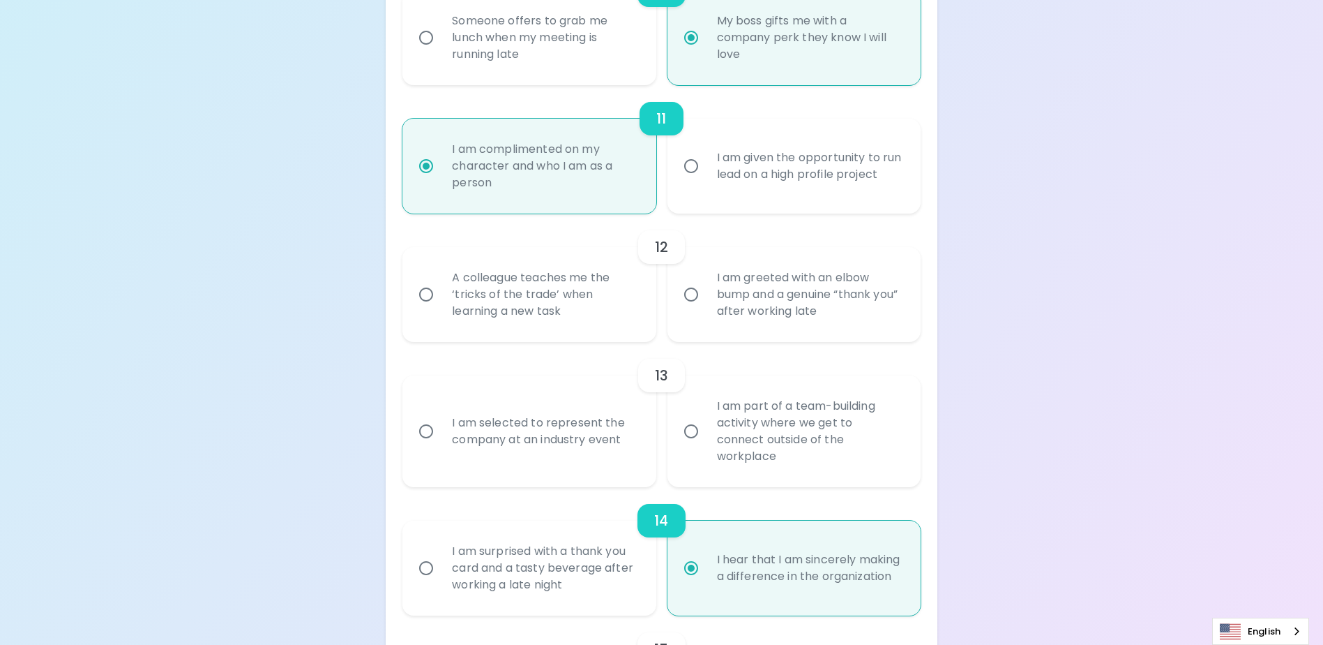
radio input "true"
click at [585, 299] on div "A colleague teaches me the ‘tricks of the trade’ when learning a new task" at bounding box center [544, 295] width 207 height 84
click at [441, 299] on input "A colleague teaches me the ‘tricks of the trade’ when learning a new task" at bounding box center [426, 294] width 29 height 29
radio input "false"
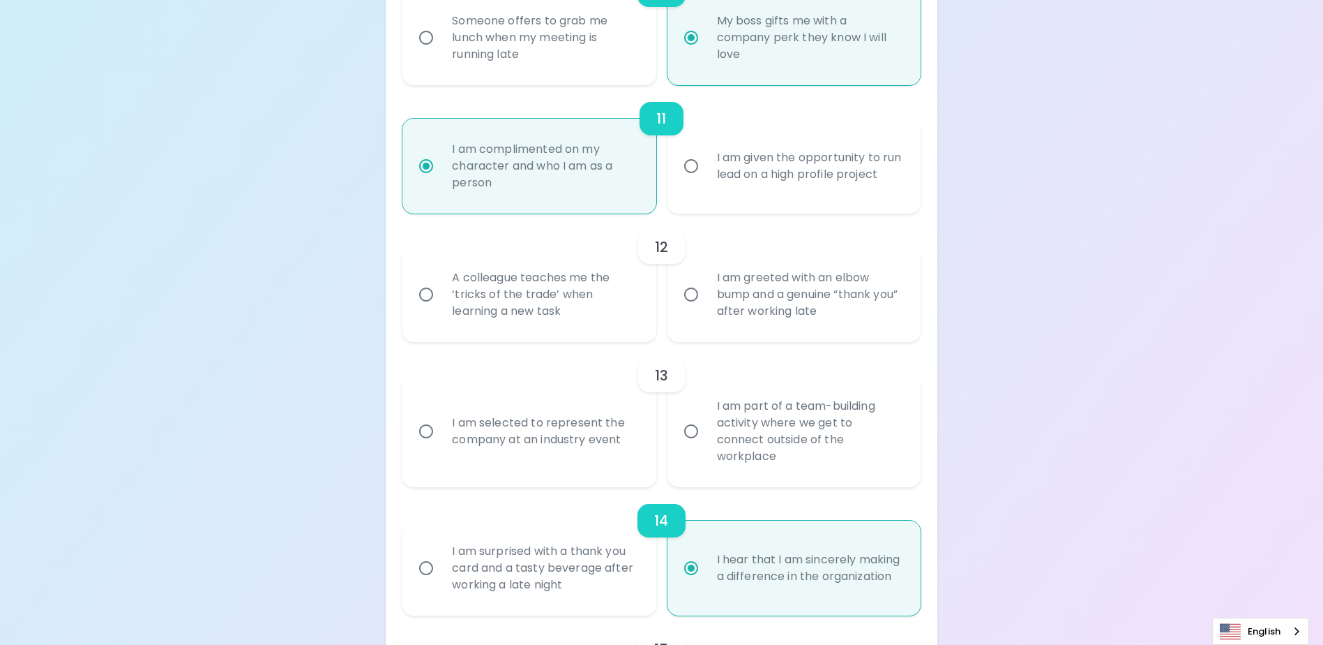
radio input "false"
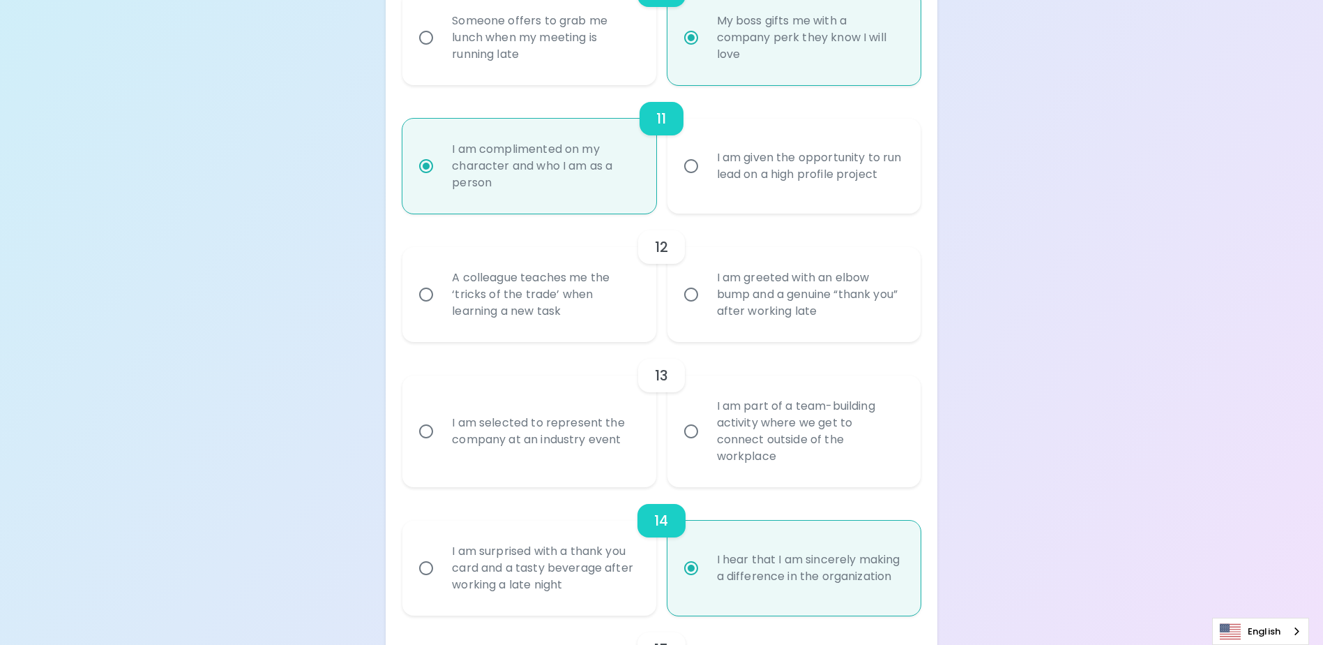
radio input "false"
radio input "true"
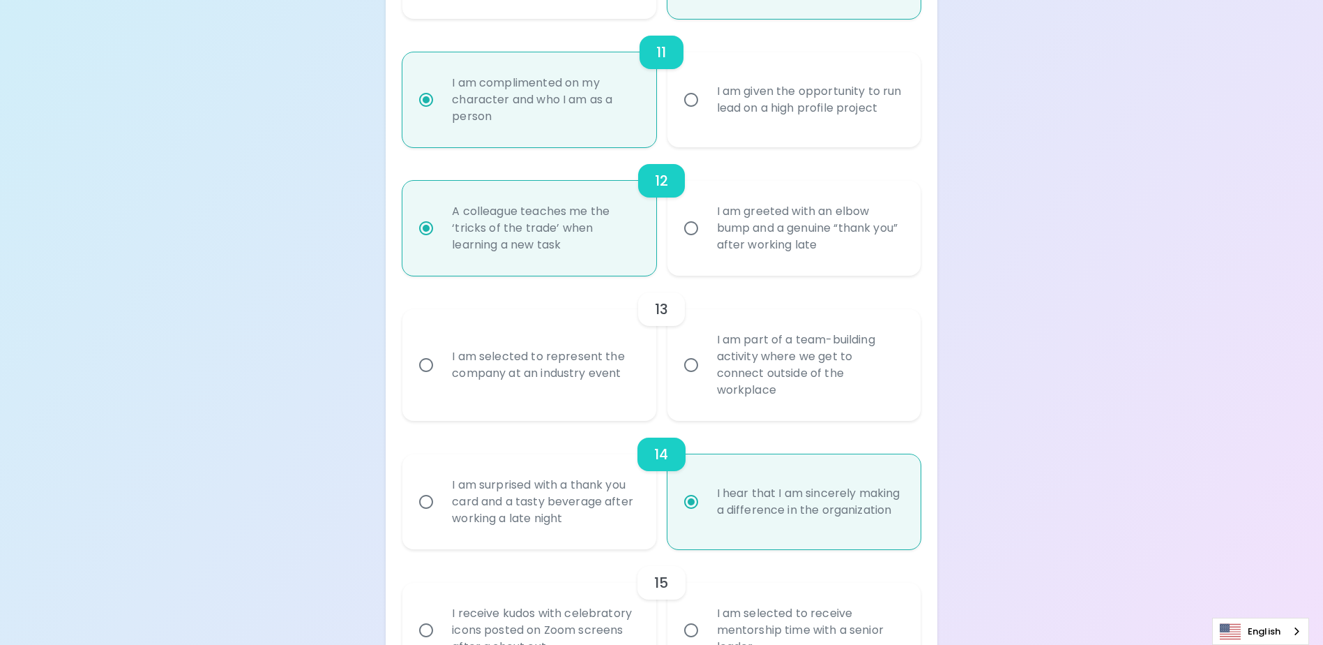
scroll to position [1644, 0]
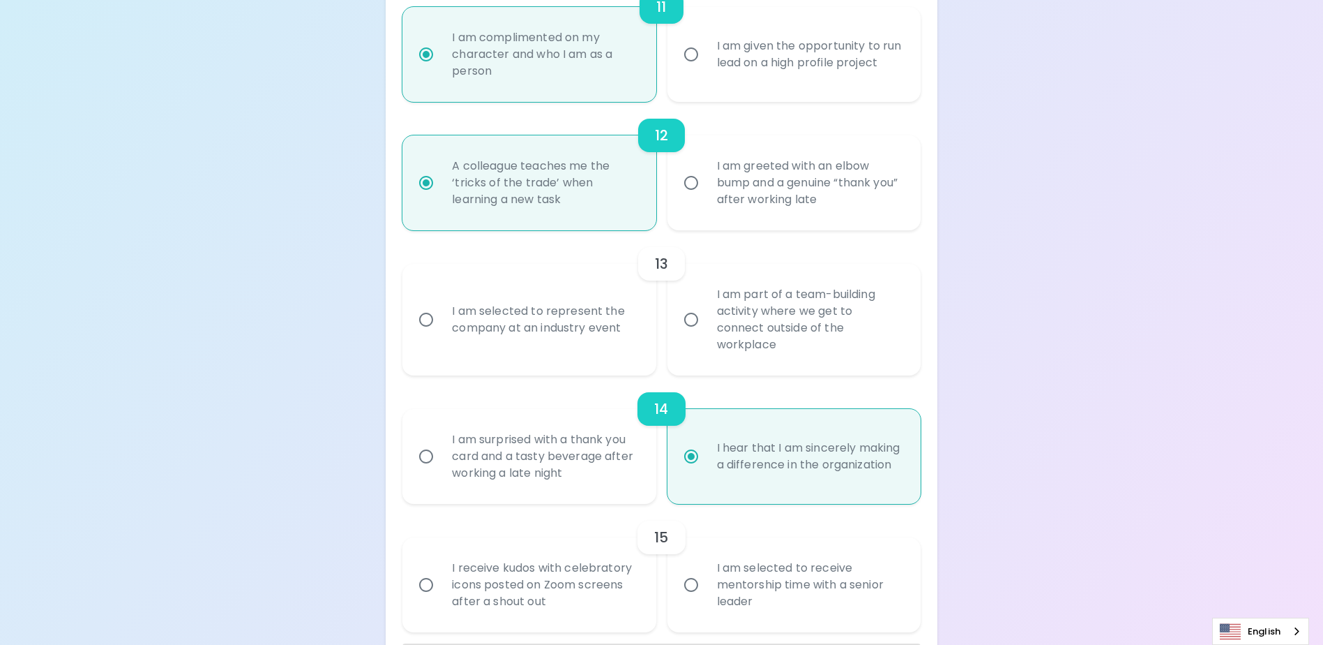
radio input "true"
click at [585, 299] on div "I am selected to represent the company at an industry event" at bounding box center [544, 319] width 207 height 67
click at [441, 305] on input "I am selected to represent the company at an industry event" at bounding box center [426, 319] width 29 height 29
radio input "false"
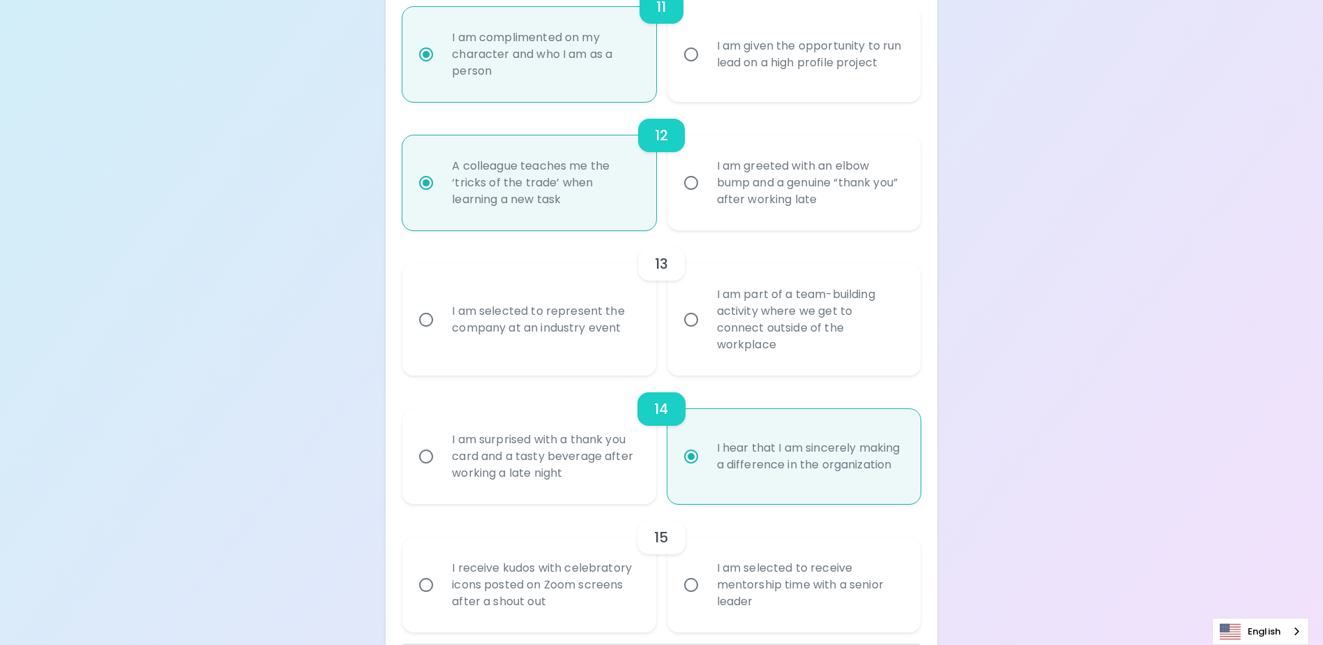
radio input "false"
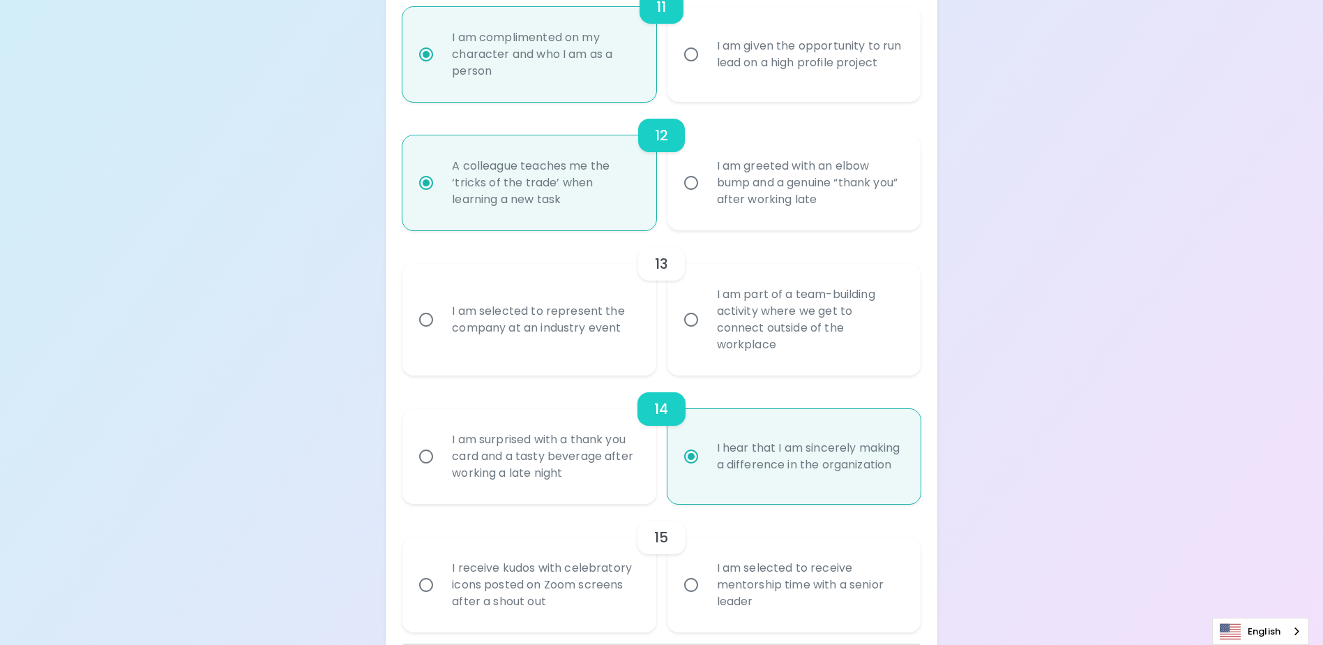
radio input "false"
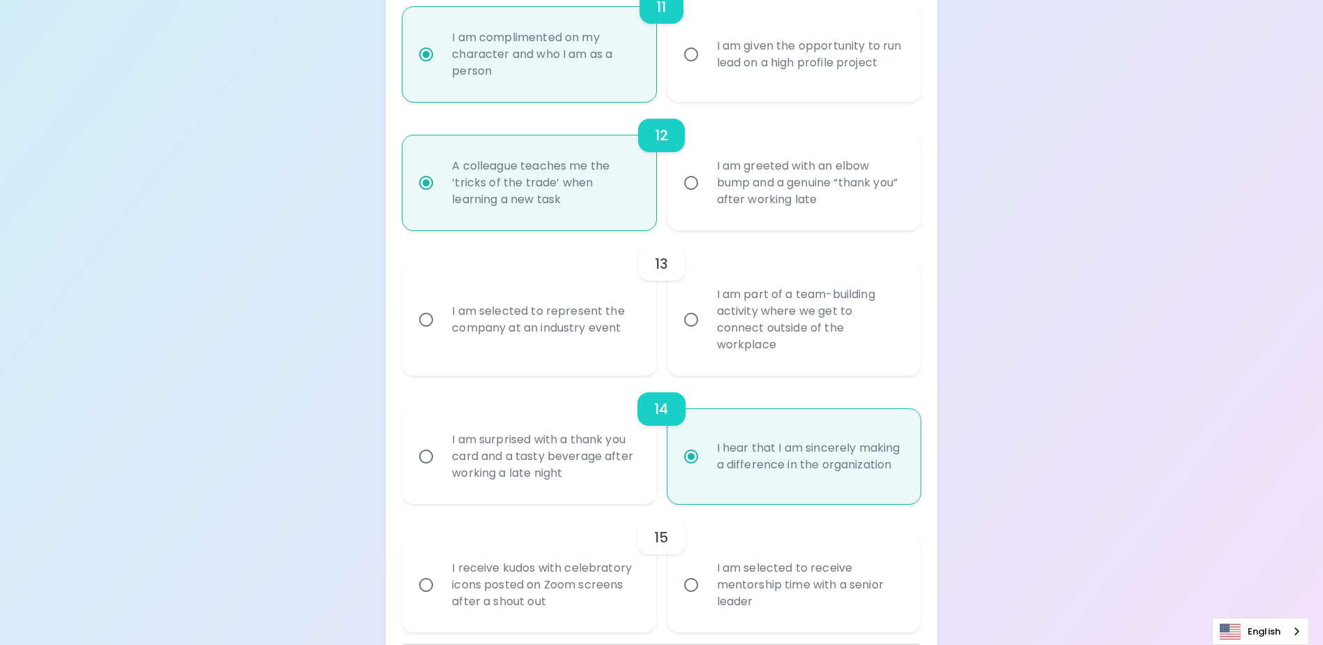
radio input "true"
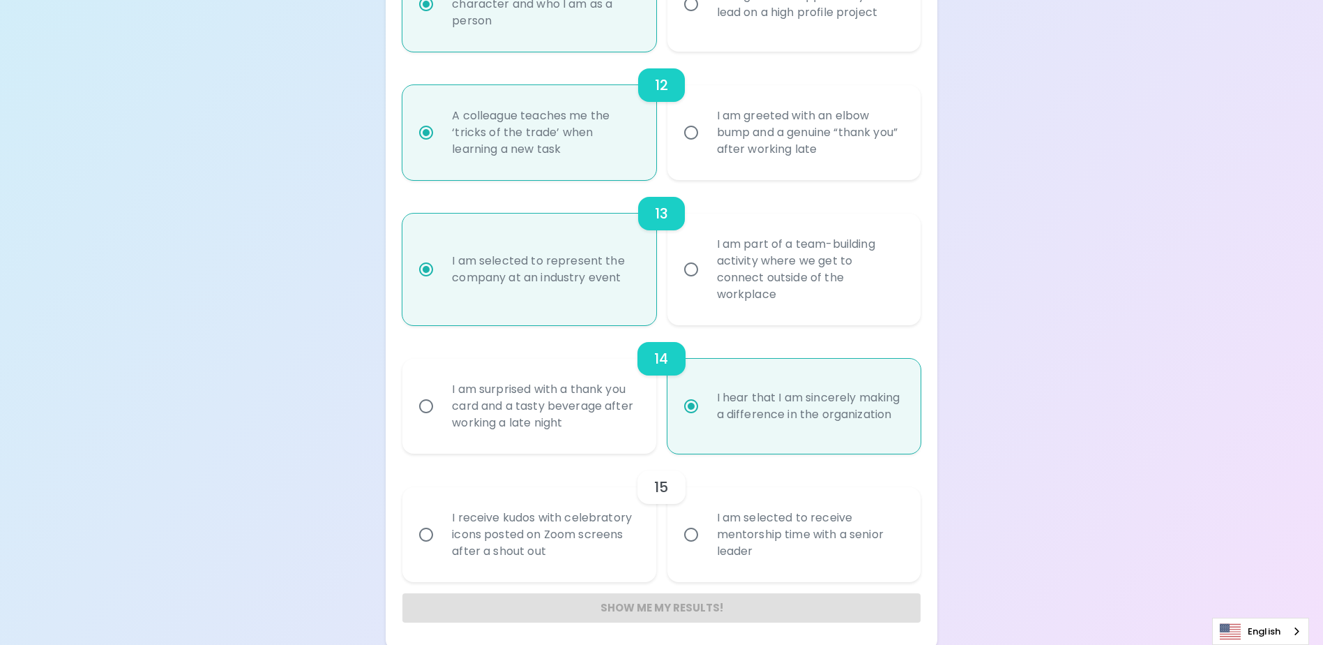
scroll to position [1700, 0]
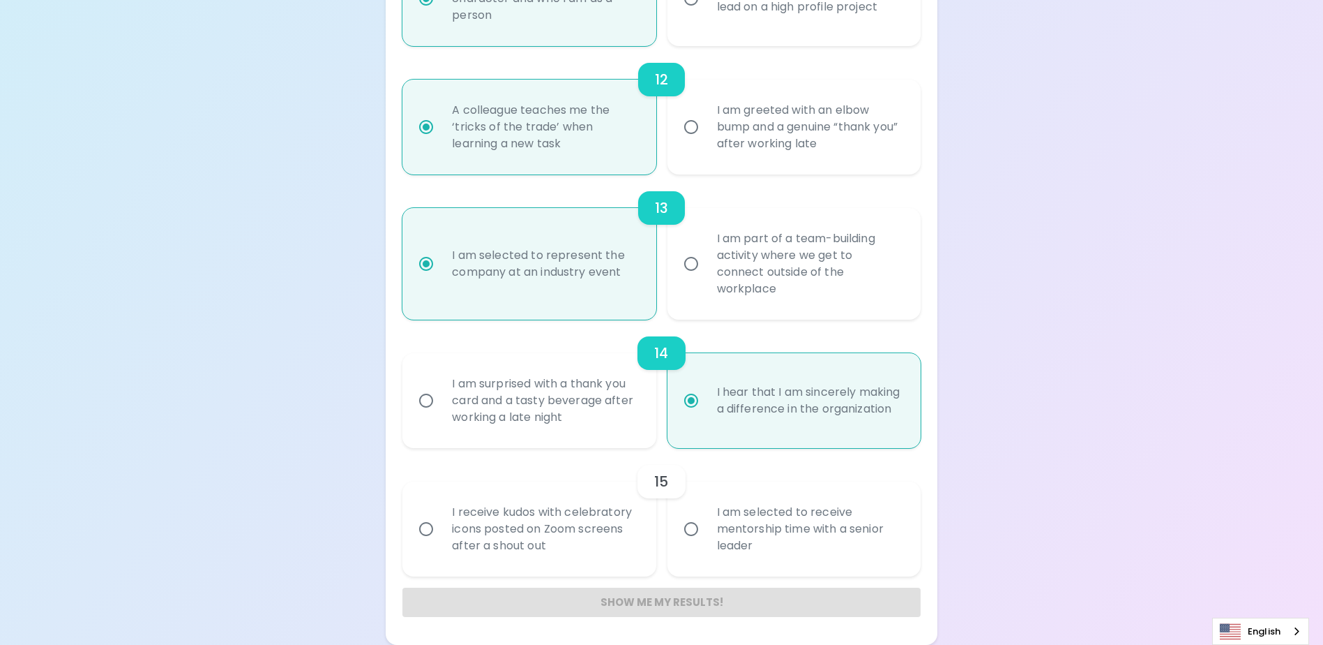
radio input "true"
click at [524, 524] on div "I receive kudos with celebratory icons posted on Zoom screens after a shout out" at bounding box center [544, 529] width 207 height 84
click at [441, 524] on input "I receive kudos with celebratory icons posted on Zoom screens after a shout out" at bounding box center [426, 528] width 29 height 29
radio input "false"
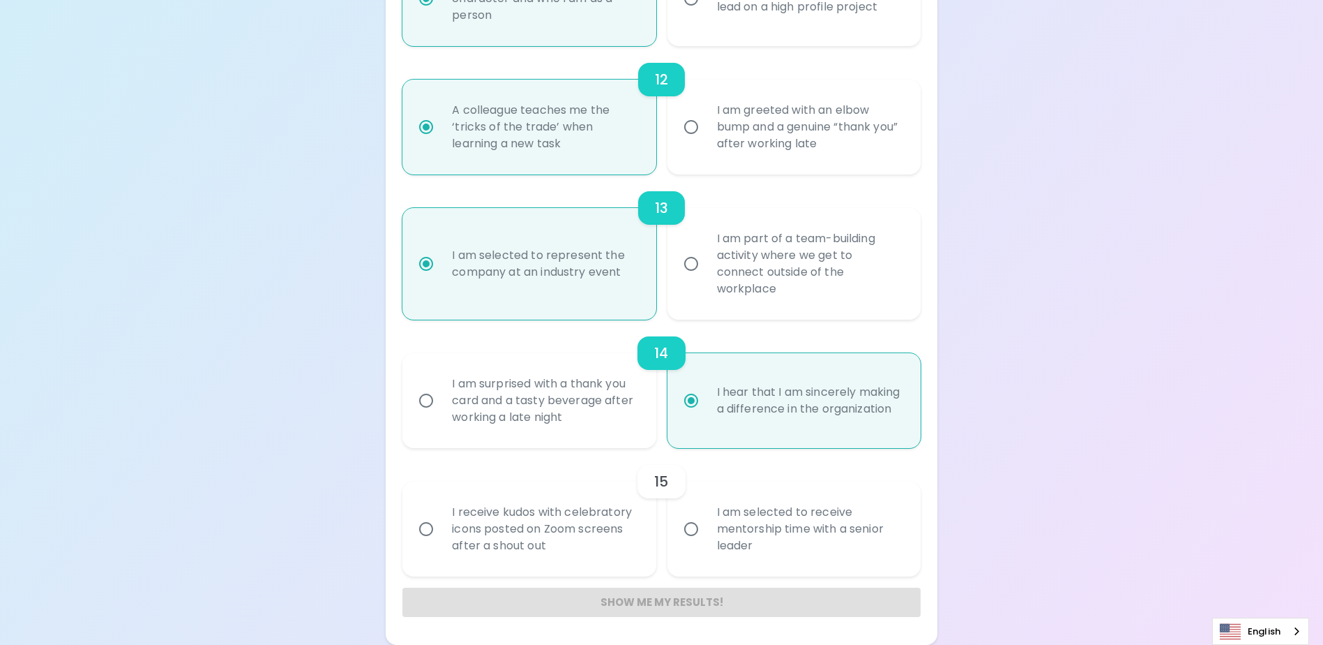
radio input "false"
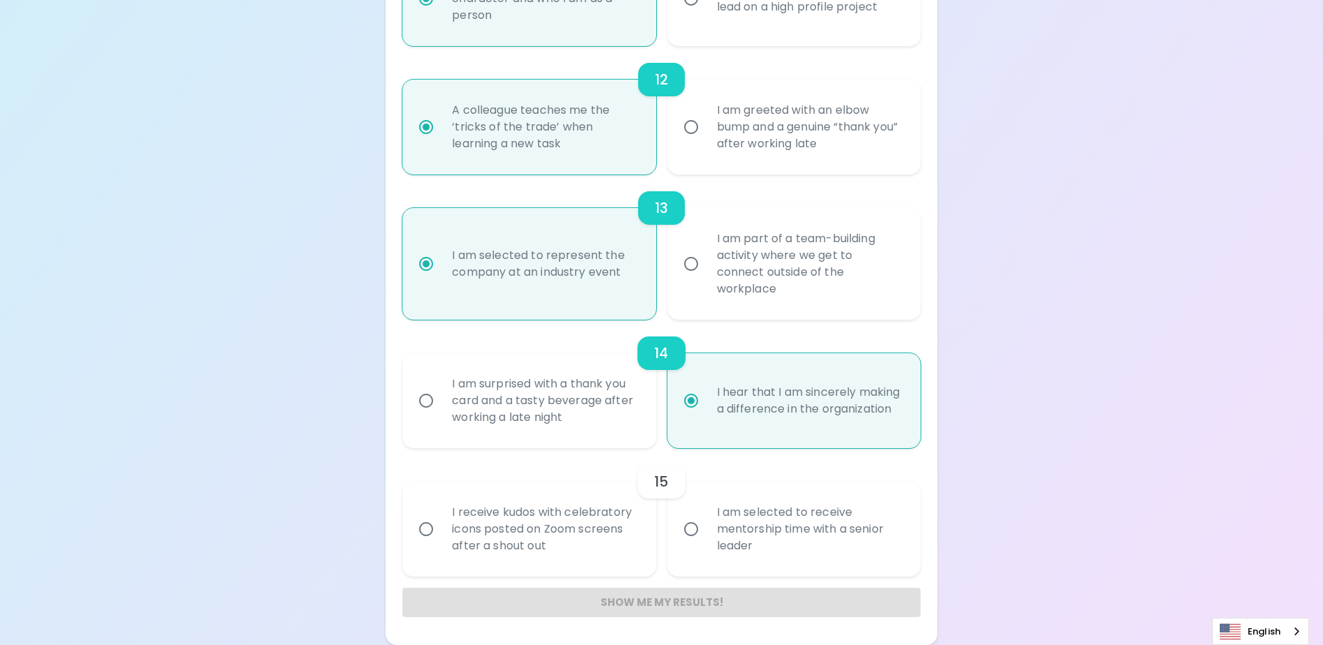
radio input "false"
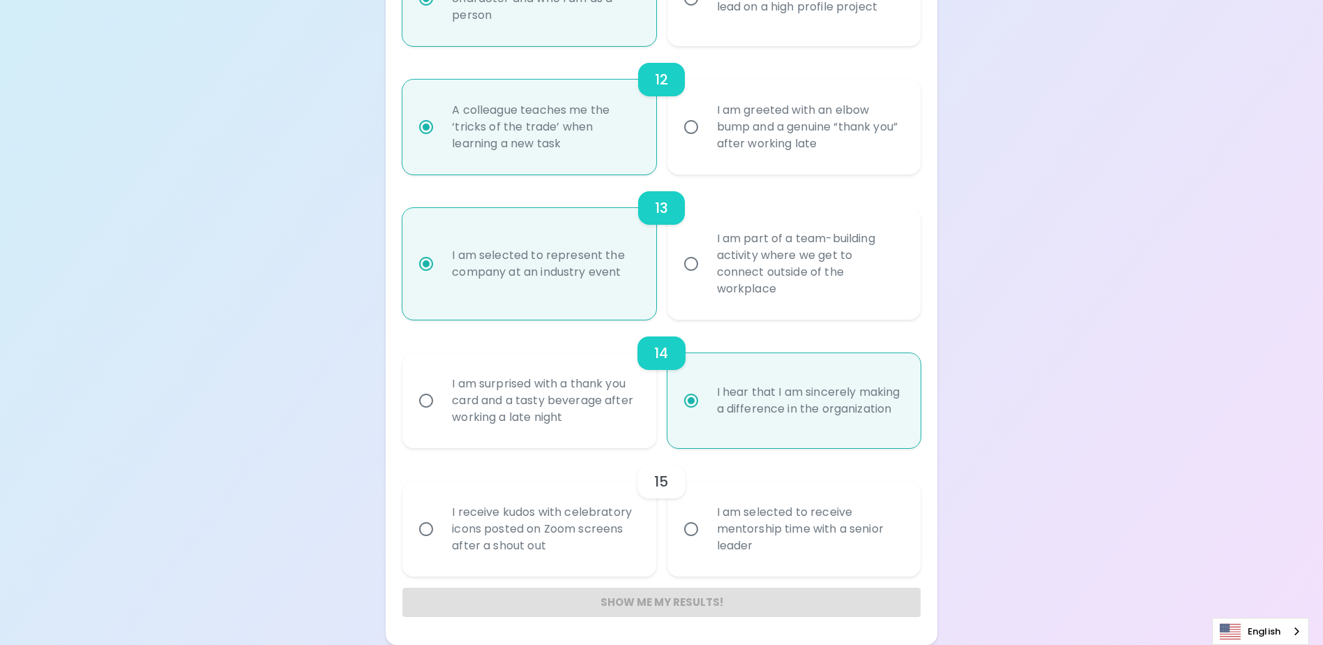
radio input "true"
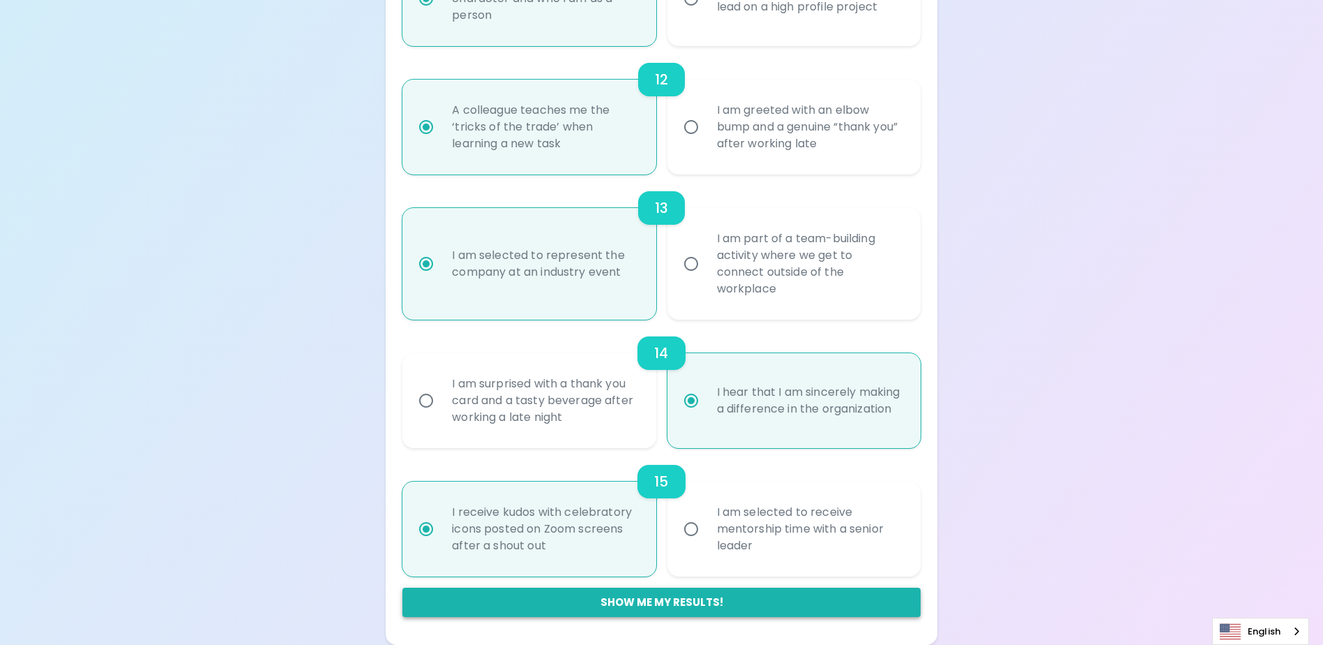
radio input "true"
click at [594, 598] on button "Show me my results!" at bounding box center [661, 601] width 518 height 29
radio input "false"
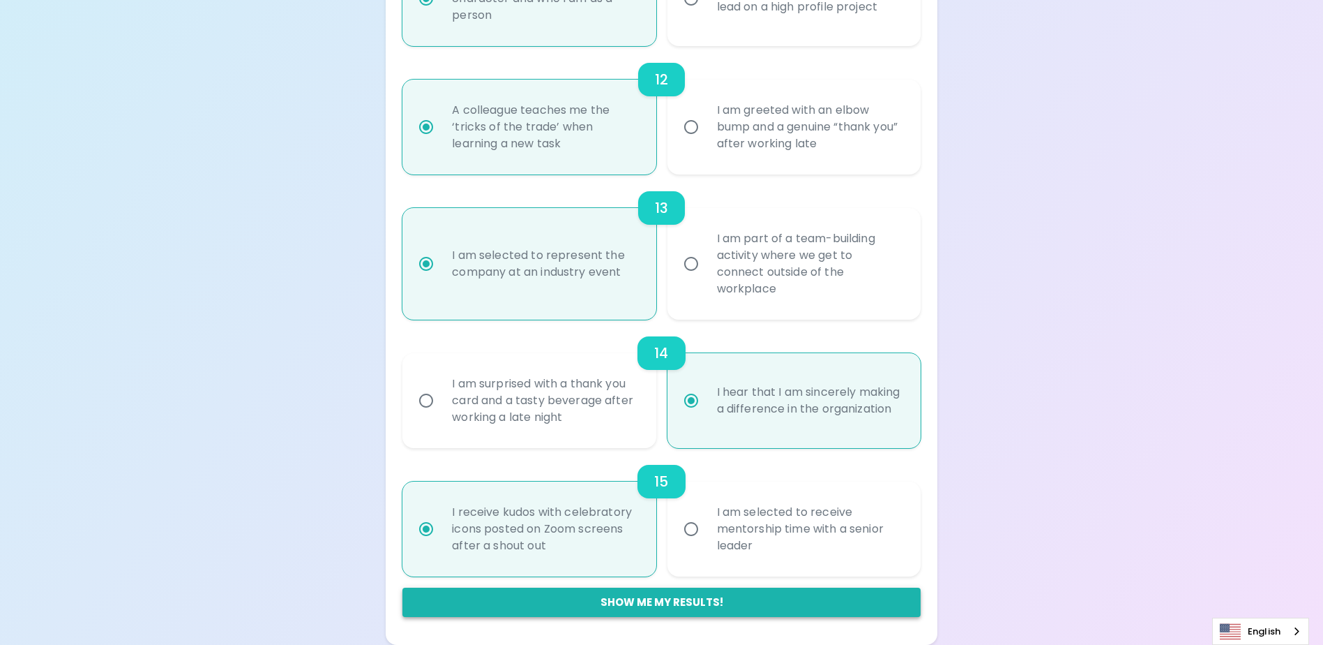
radio input "false"
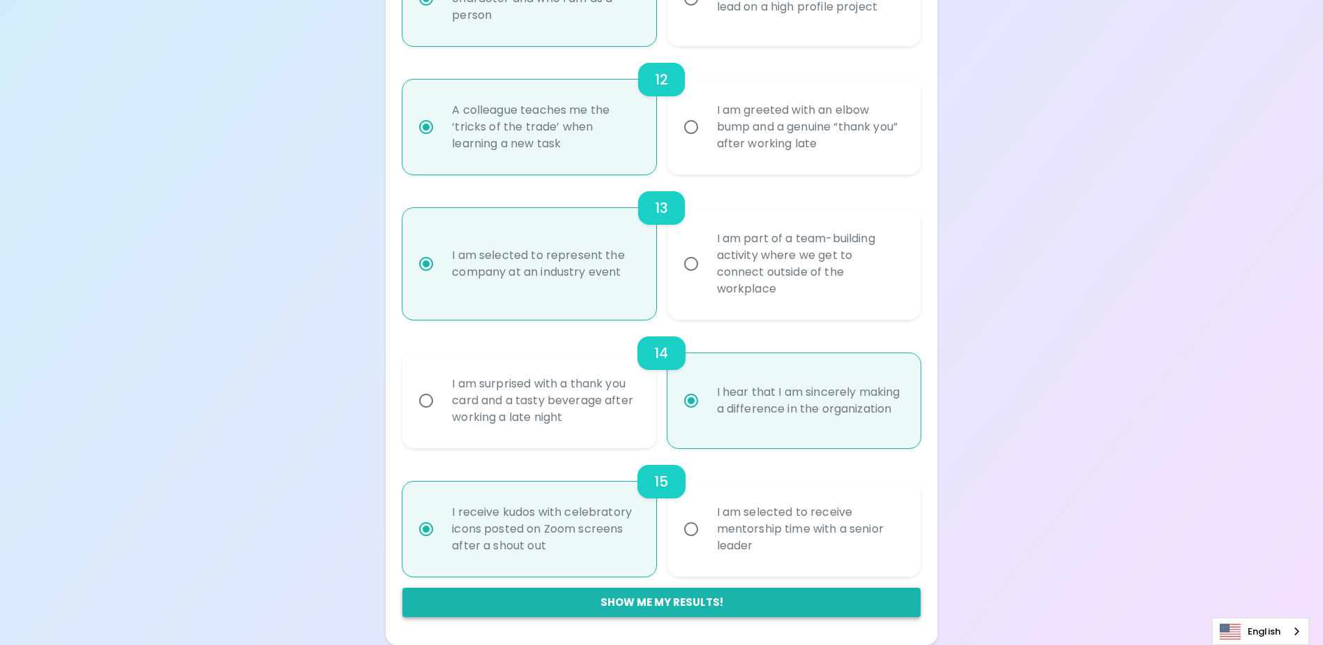
radio input "false"
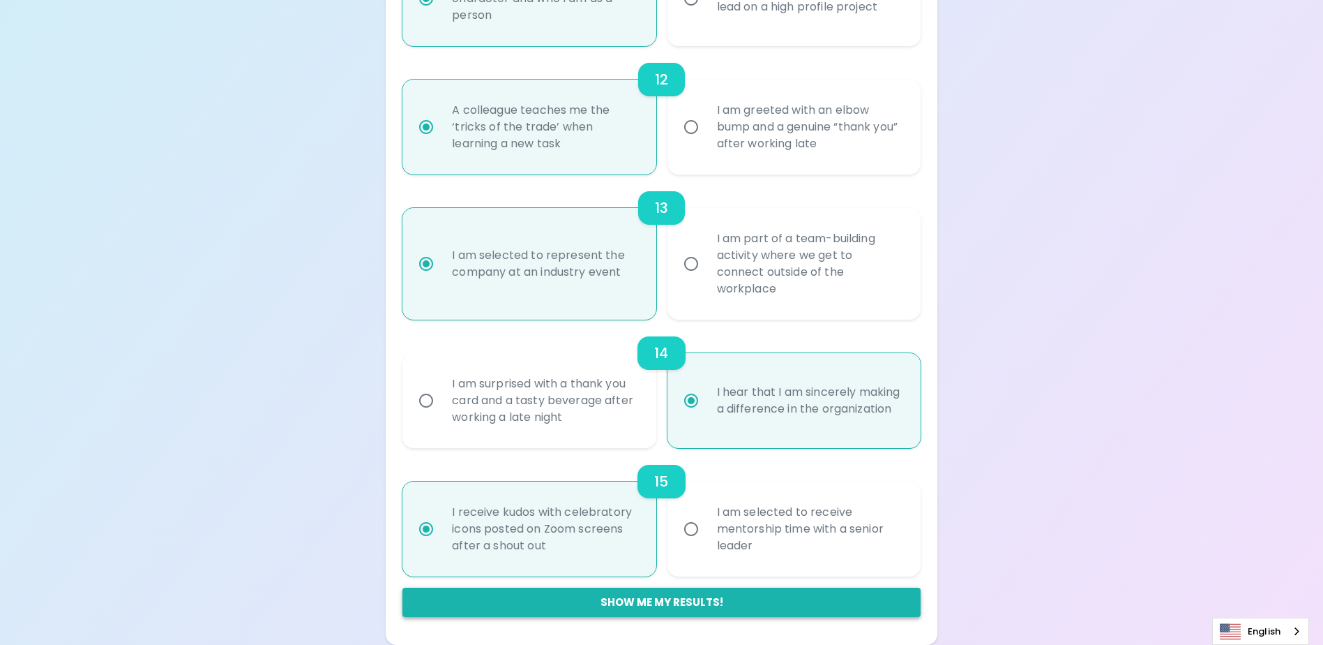
radio input "false"
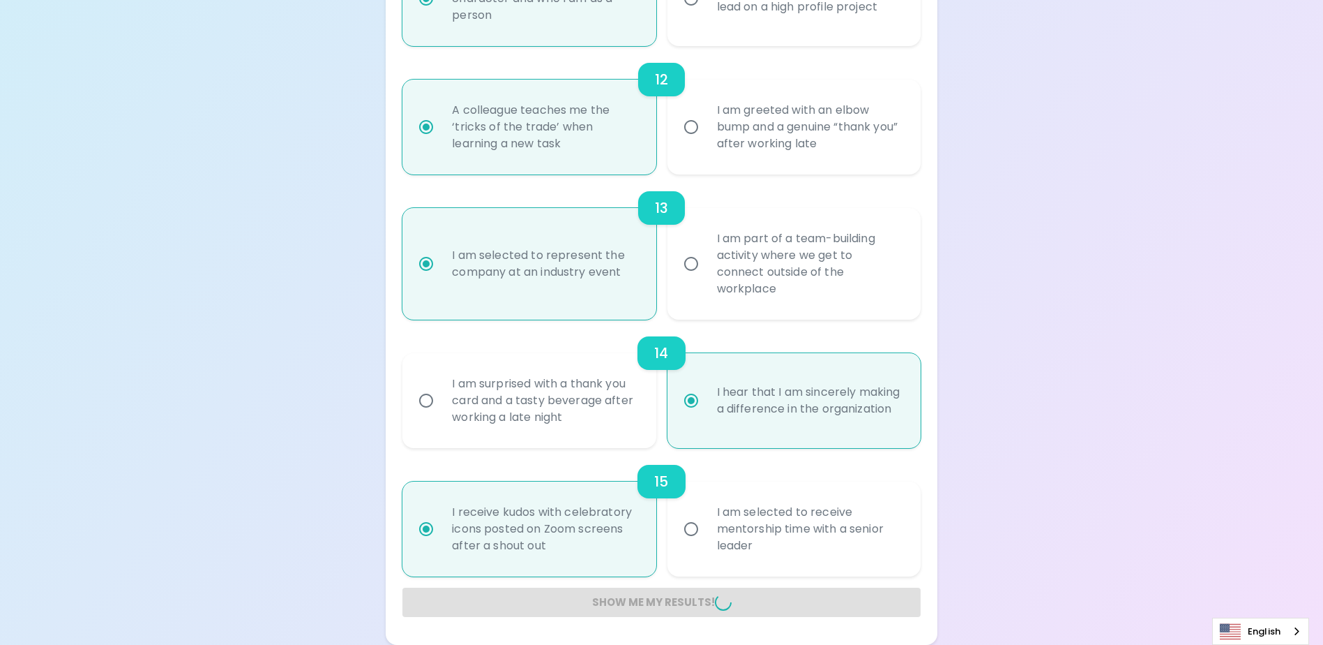
radio input "false"
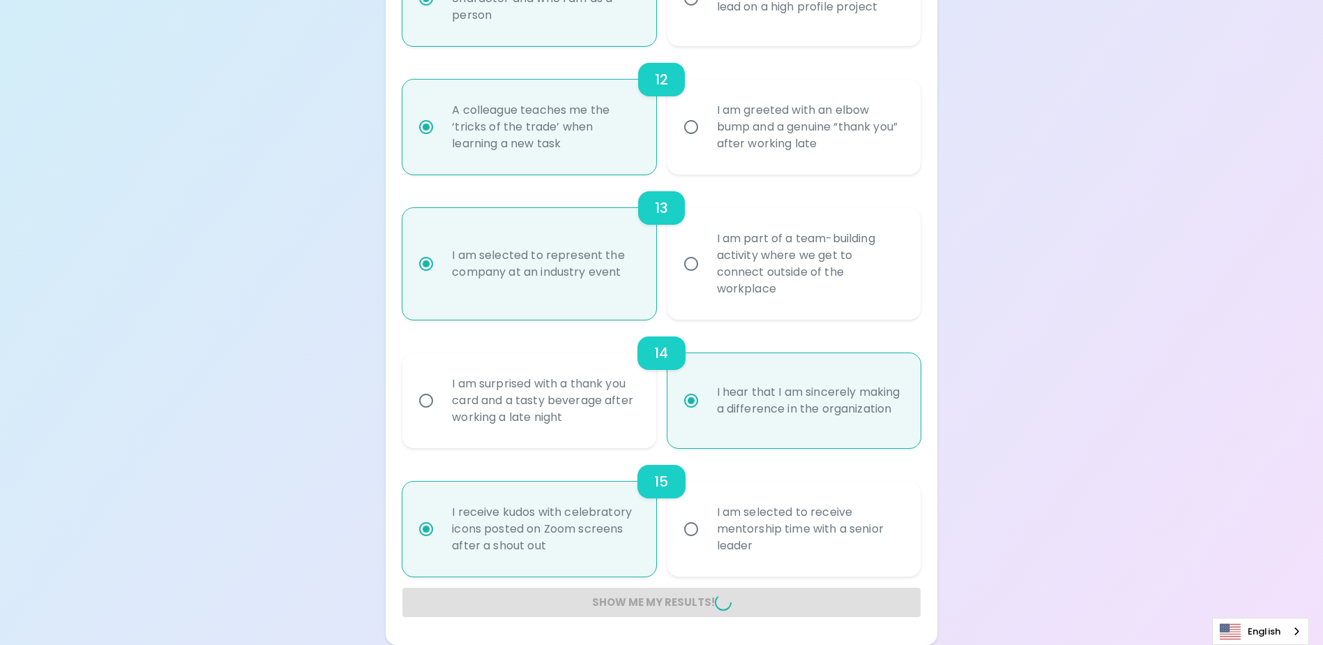
radio input "false"
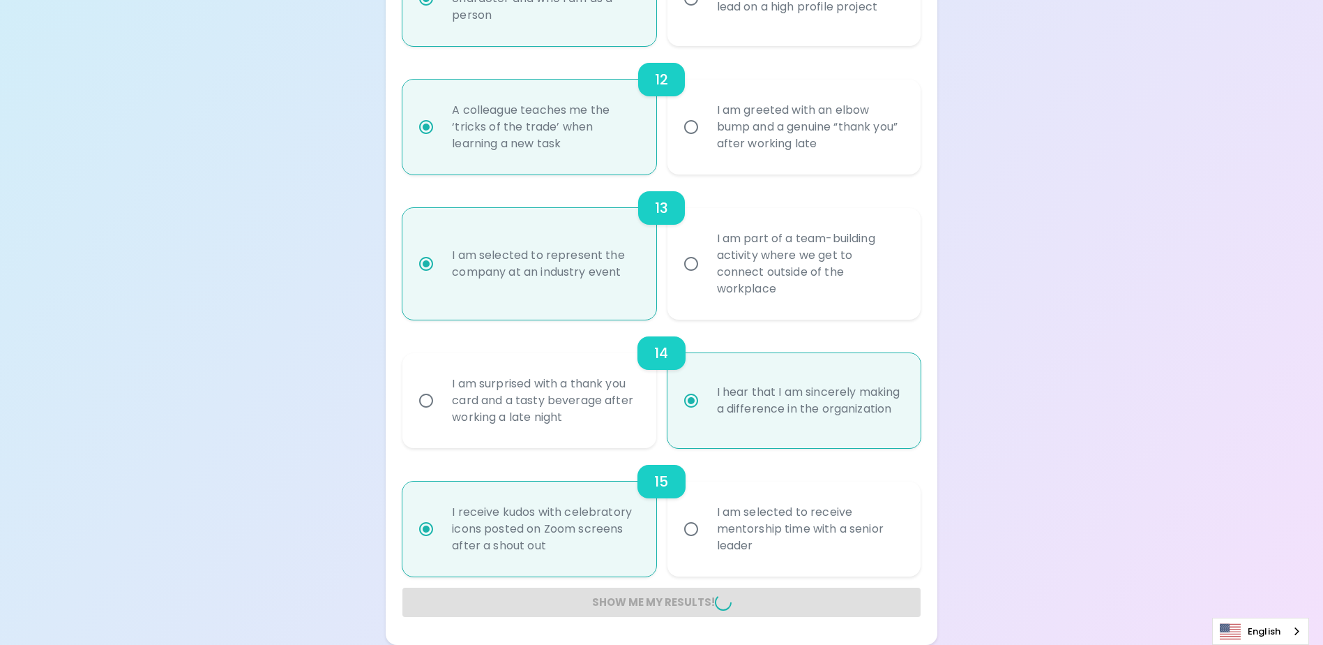
radio input "false"
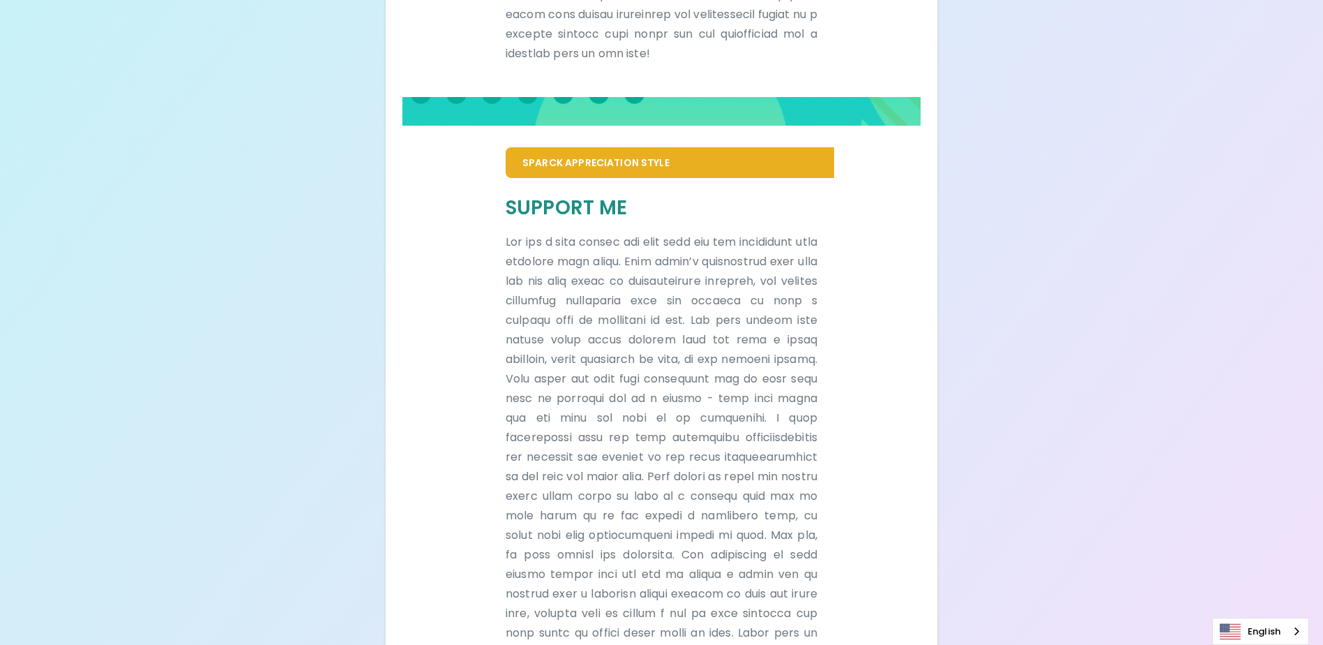
scroll to position [891, 0]
